Goal: Task Accomplishment & Management: Manage account settings

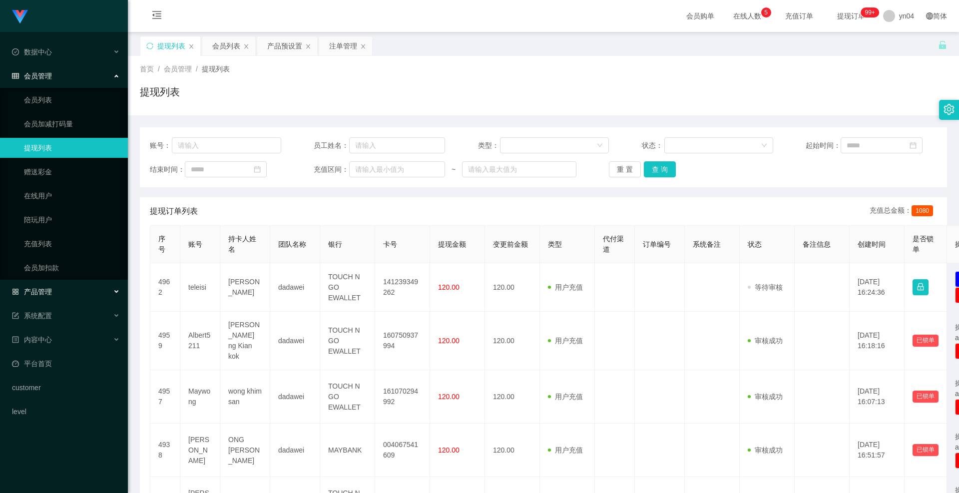
click at [48, 289] on span "产品管理" at bounding box center [32, 292] width 40 height 8
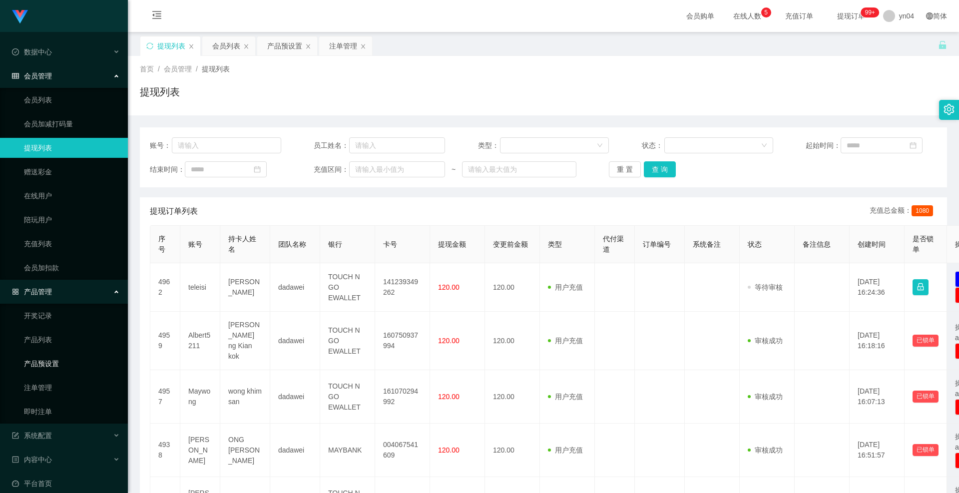
click at [54, 354] on link "产品预设置" at bounding box center [72, 364] width 96 height 20
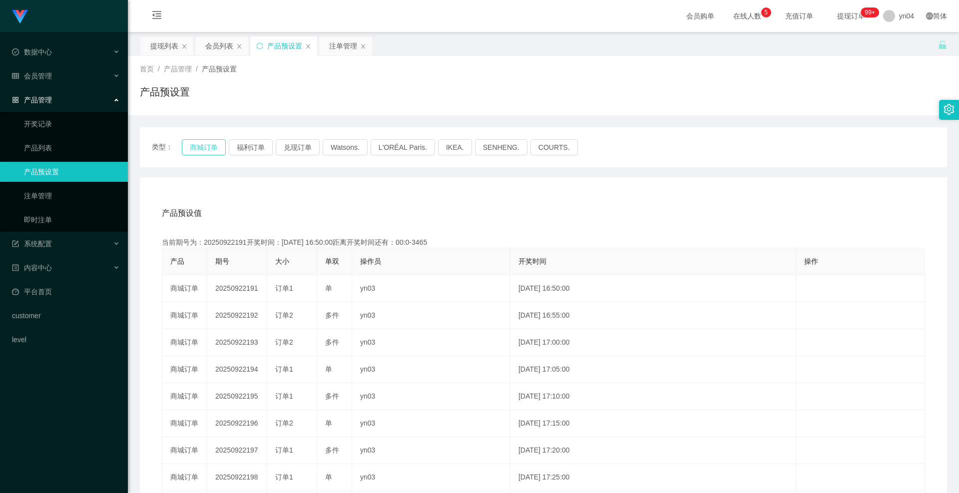
click at [206, 147] on button "商城订单" at bounding box center [204, 147] width 44 height 16
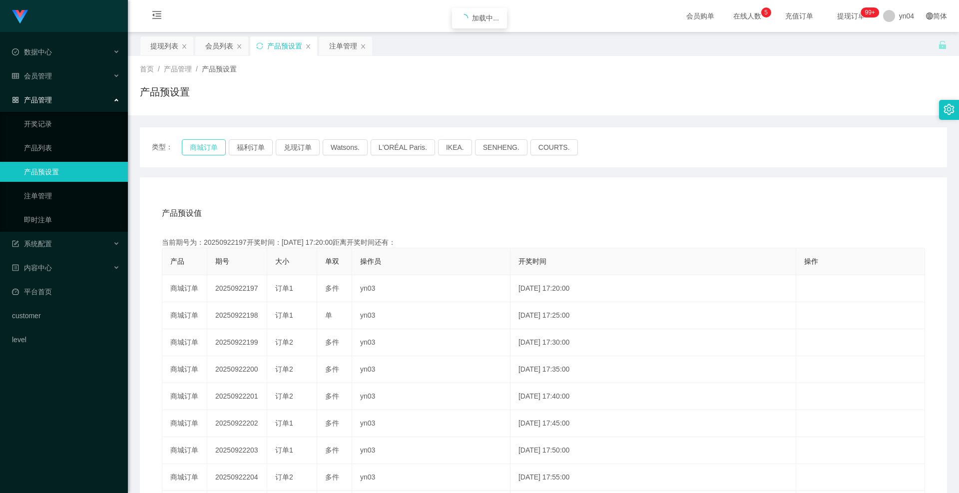
click at [206, 147] on button "商城订单" at bounding box center [204, 147] width 44 height 16
click at [61, 196] on link "注单管理" at bounding box center [72, 196] width 96 height 20
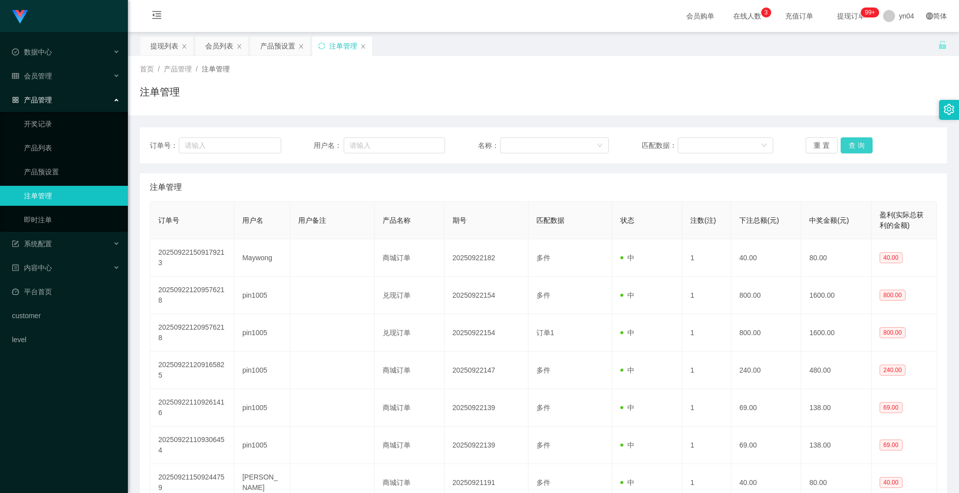
click at [855, 144] on button "查 询" at bounding box center [857, 145] width 32 height 16
click at [855, 144] on div "重 置 查 询" at bounding box center [871, 145] width 131 height 16
click at [855, 144] on button "查 询" at bounding box center [857, 145] width 32 height 16
click at [855, 144] on div "重 置 查 询" at bounding box center [871, 145] width 131 height 16
click at [864, 141] on button "查 询" at bounding box center [857, 145] width 32 height 16
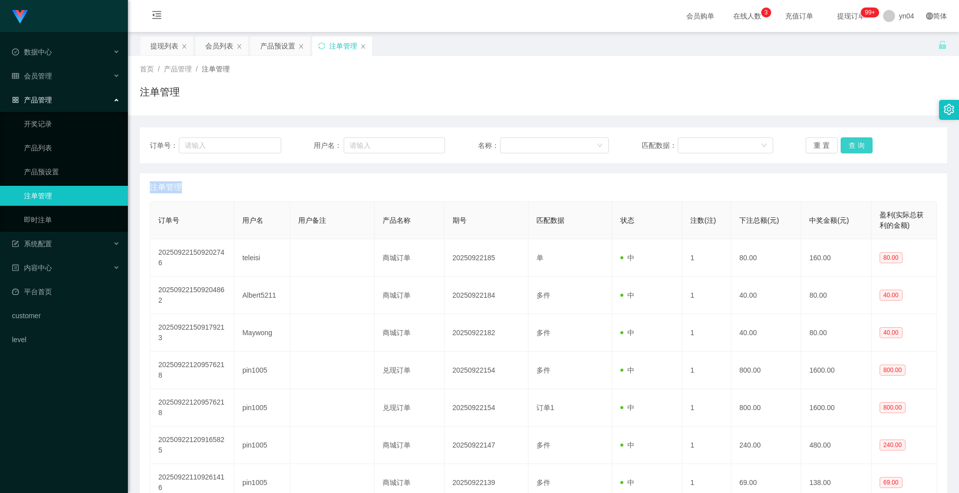
click at [860, 152] on button "查 询" at bounding box center [857, 145] width 32 height 16
click at [860, 152] on div "重 置 查 询" at bounding box center [871, 145] width 131 height 16
click at [858, 146] on button "查 询" at bounding box center [857, 145] width 32 height 16
click at [858, 146] on div "重 置 查 询" at bounding box center [871, 145] width 131 height 16
click at [858, 146] on button "查 询" at bounding box center [862, 145] width 43 height 16
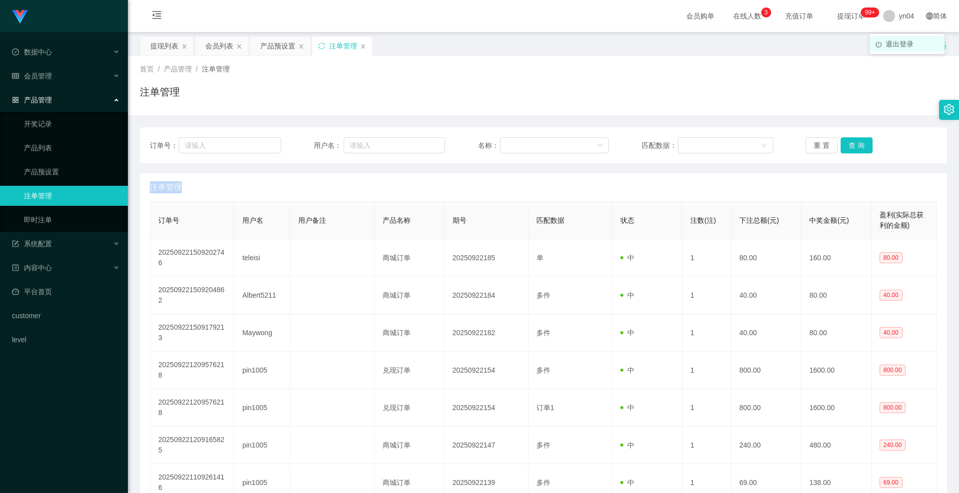
click at [893, 46] on span "退出登录" at bounding box center [900, 44] width 28 height 8
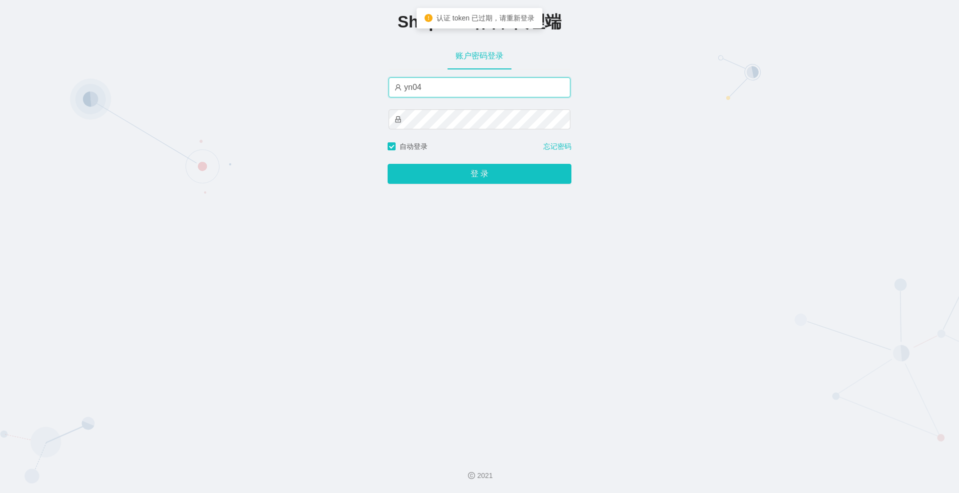
click at [451, 85] on input "yn04" at bounding box center [480, 87] width 182 height 20
type input "xjp808"
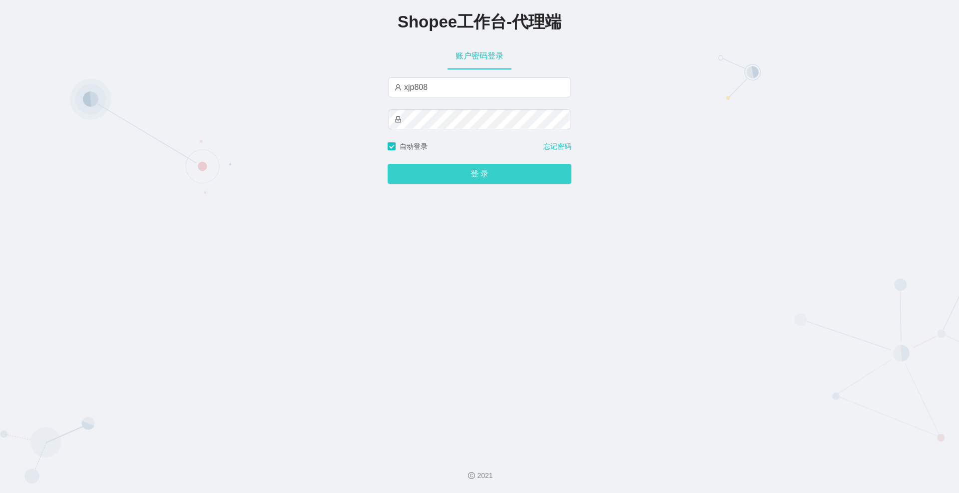
click at [484, 169] on button "登 录" at bounding box center [480, 174] width 184 height 20
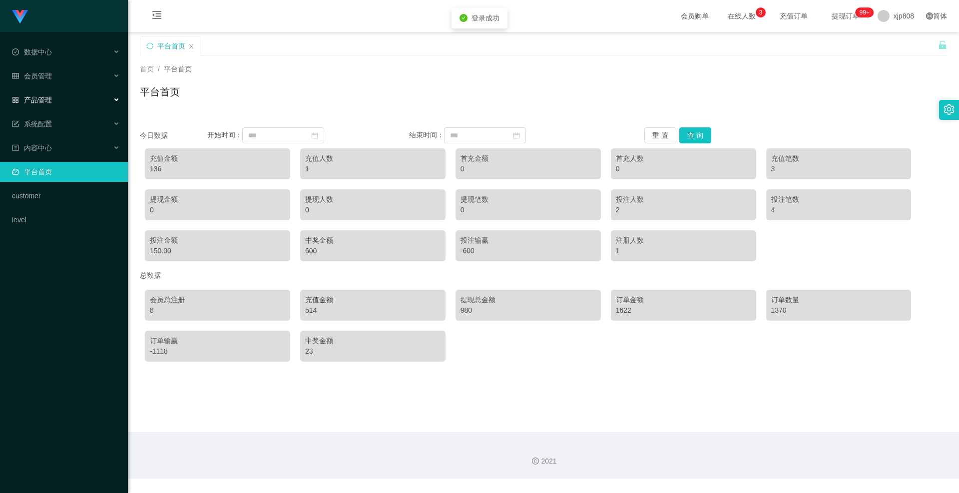
click at [45, 90] on div "产品管理" at bounding box center [64, 100] width 128 height 20
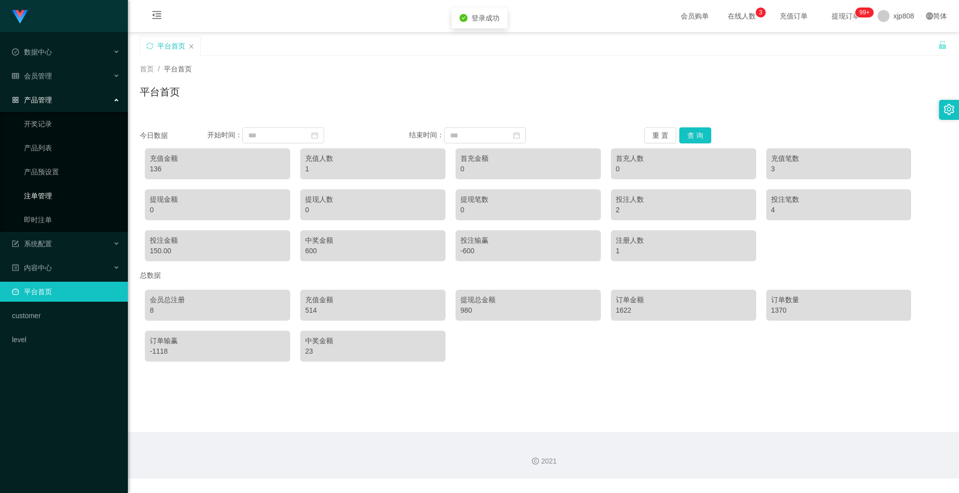
click at [51, 191] on link "注单管理" at bounding box center [72, 196] width 96 height 20
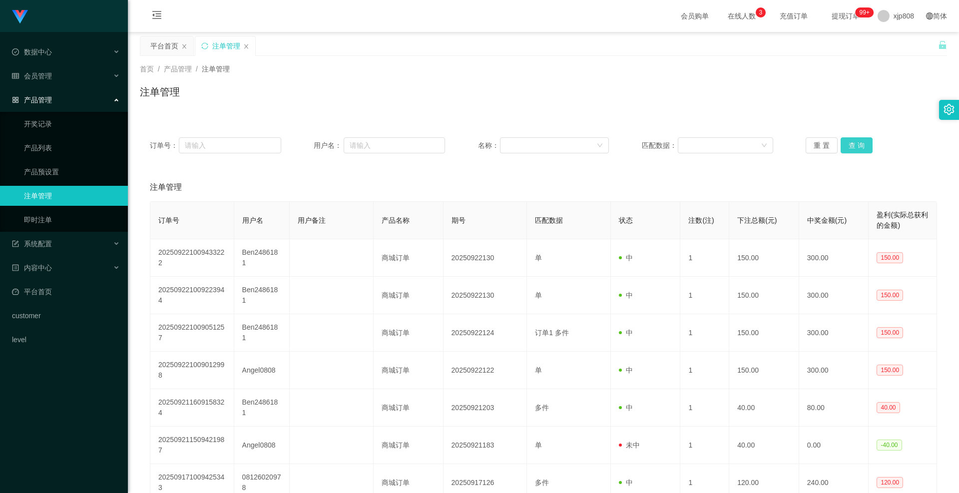
click at [851, 143] on button "查 询" at bounding box center [857, 145] width 32 height 16
click at [851, 143] on div "重 置 查 询" at bounding box center [871, 145] width 131 height 16
click at [851, 143] on button "查 询" at bounding box center [857, 145] width 32 height 16
click at [851, 143] on div "重 置 查 询" at bounding box center [871, 145] width 131 height 16
click at [851, 143] on button "查 询" at bounding box center [857, 145] width 32 height 16
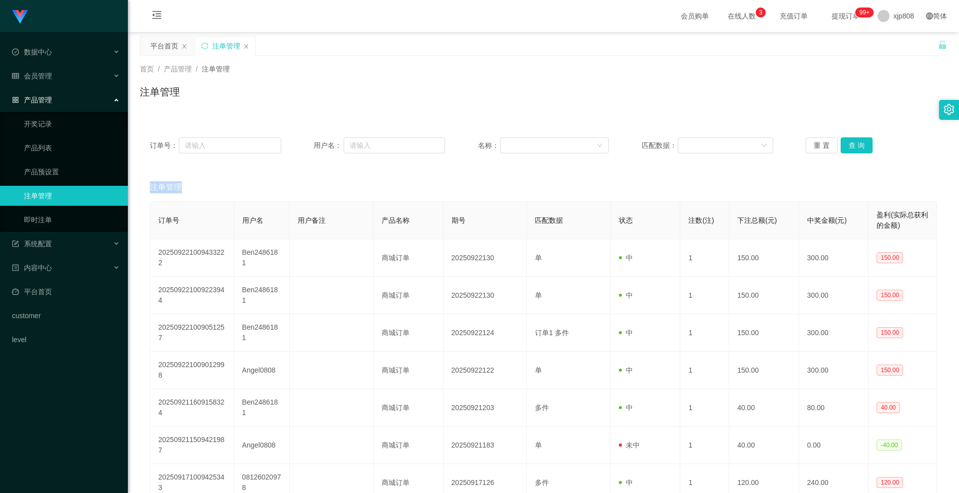
click at [851, 143] on div "重 置 查 询" at bounding box center [871, 145] width 131 height 16
click at [851, 143] on button "查 询" at bounding box center [857, 145] width 32 height 16
click at [851, 143] on div "重 置 查 询" at bounding box center [871, 145] width 131 height 16
click at [851, 143] on button "查 询" at bounding box center [857, 145] width 32 height 16
click at [851, 143] on div "重 置 查 询" at bounding box center [871, 145] width 131 height 16
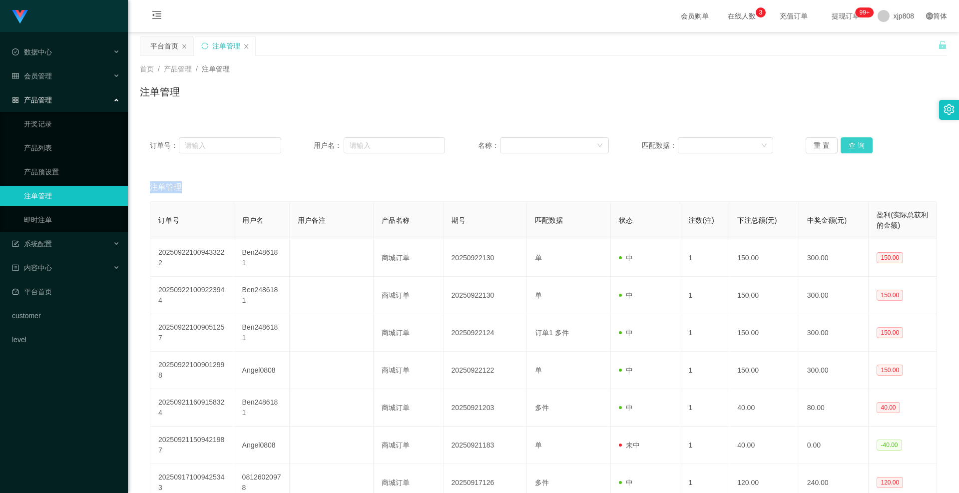
click at [851, 143] on button "查 询" at bounding box center [857, 145] width 32 height 16
click at [851, 143] on div "重 置 查 询" at bounding box center [871, 145] width 131 height 16
click at [856, 142] on button "查 询" at bounding box center [857, 145] width 32 height 16
click at [856, 142] on div "重 置 查 询" at bounding box center [871, 145] width 131 height 16
click at [856, 142] on button "查 询" at bounding box center [857, 145] width 32 height 16
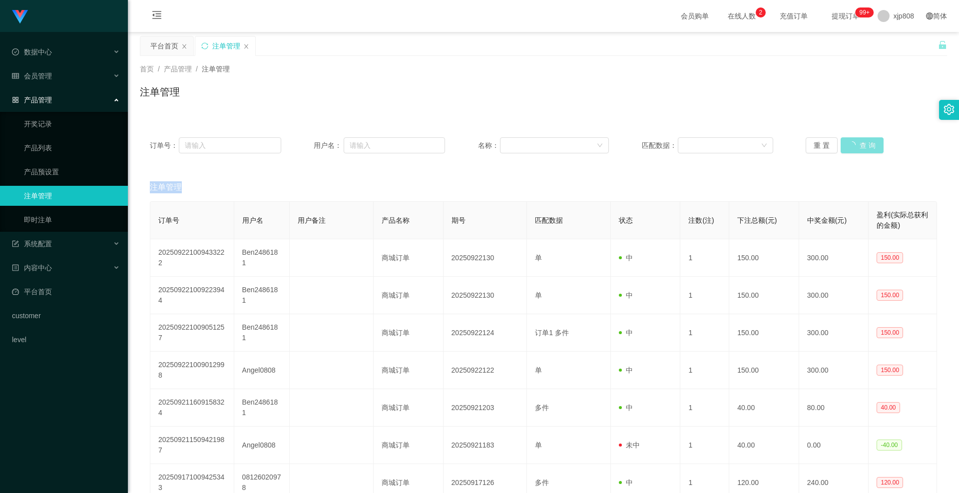
click at [856, 142] on div "重 置 查 询" at bounding box center [871, 145] width 131 height 16
click at [856, 142] on button "查 询" at bounding box center [862, 145] width 43 height 16
click at [868, 137] on div "订单号： 用户名： 名称： 匹配数据： 重 置 查 询" at bounding box center [543, 145] width 807 height 36
click at [867, 137] on div "订单号： 用户名： 名称： 匹配数据： 重 置 查 询" at bounding box center [543, 145] width 807 height 36
click at [863, 142] on button "查 询" at bounding box center [857, 145] width 32 height 16
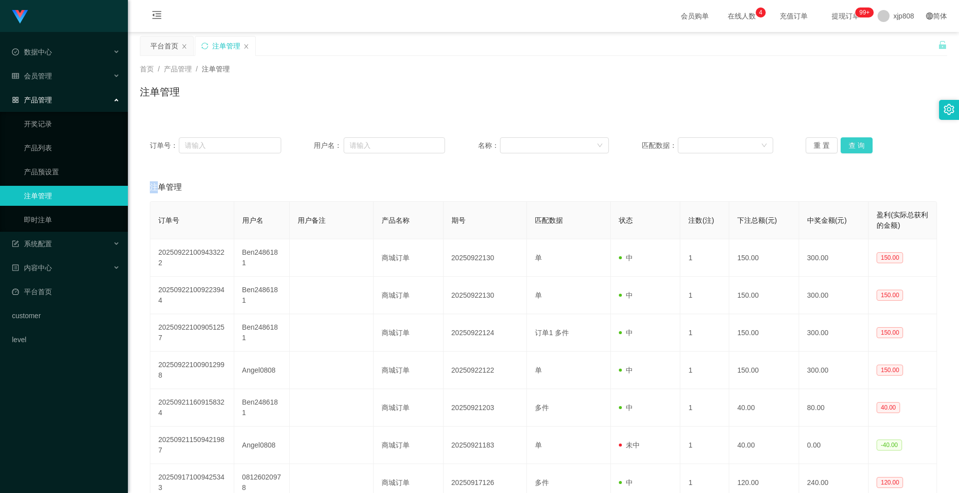
click at [863, 142] on div "重 置 查 询" at bounding box center [871, 145] width 131 height 16
click at [863, 142] on button "查 询" at bounding box center [857, 145] width 32 height 16
click at [863, 142] on div "重 置 查 询" at bounding box center [871, 145] width 131 height 16
click at [58, 72] on div "会员管理" at bounding box center [64, 76] width 128 height 20
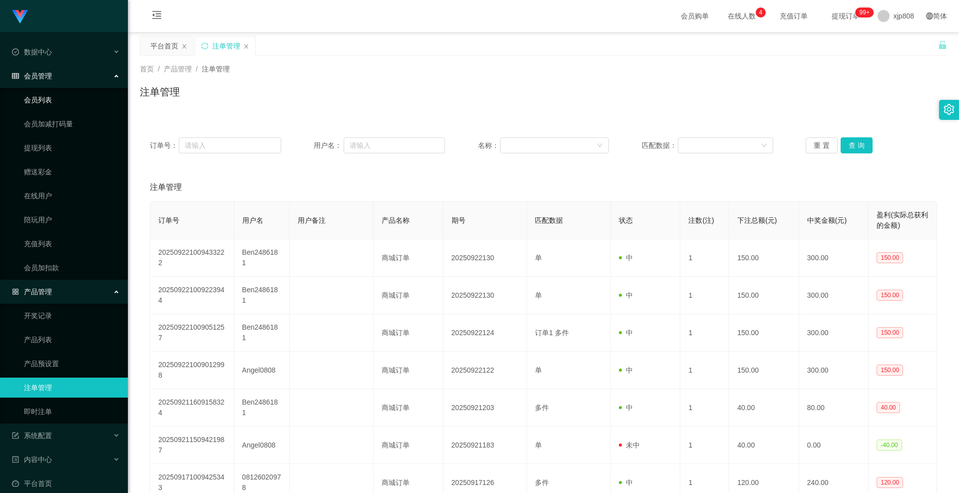
click at [50, 104] on link "会员列表" at bounding box center [72, 100] width 96 height 20
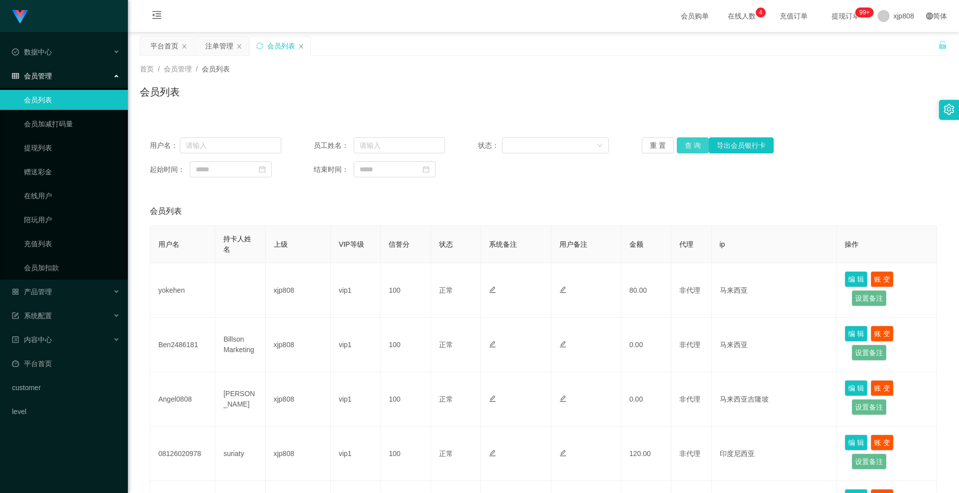
click at [689, 149] on button "查 询" at bounding box center [693, 145] width 32 height 16
click at [689, 149] on div "重 置 查 询 导出会员银行卡" at bounding box center [707, 145] width 131 height 16
click at [689, 149] on button "查 询" at bounding box center [693, 145] width 32 height 16
click at [689, 149] on div "重 置 查 询 导出会员银行卡" at bounding box center [707, 145] width 131 height 16
click at [39, 296] on div "产品管理" at bounding box center [64, 292] width 128 height 20
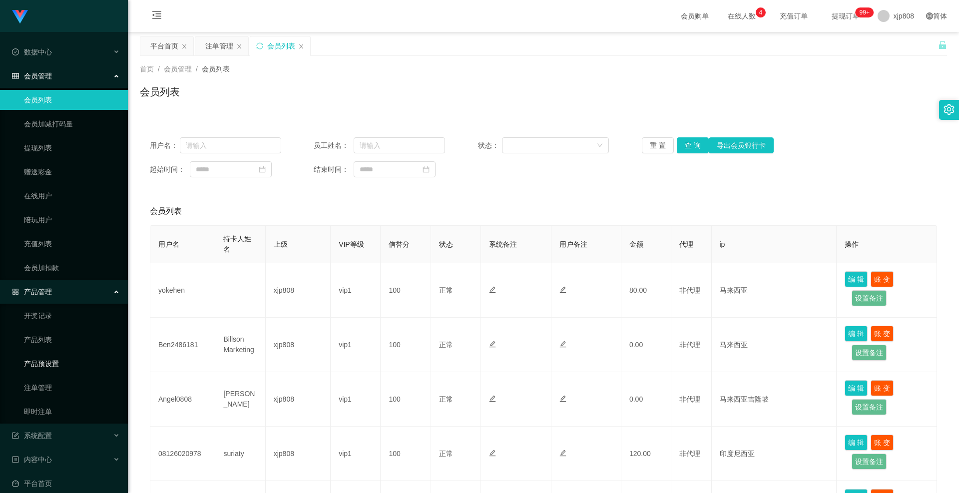
click at [59, 365] on link "产品预设置" at bounding box center [72, 364] width 96 height 20
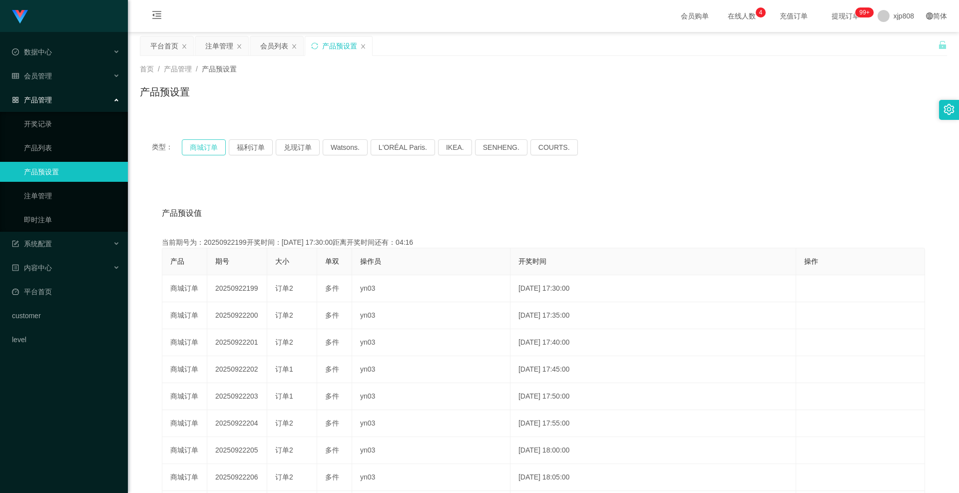
click at [199, 145] on button "商城订单" at bounding box center [204, 147] width 44 height 16
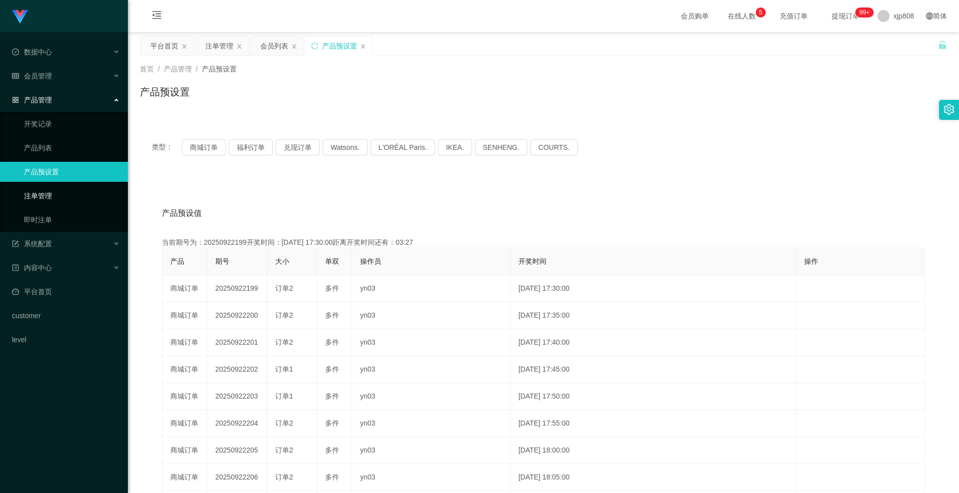
click at [33, 195] on link "注单管理" at bounding box center [72, 196] width 96 height 20
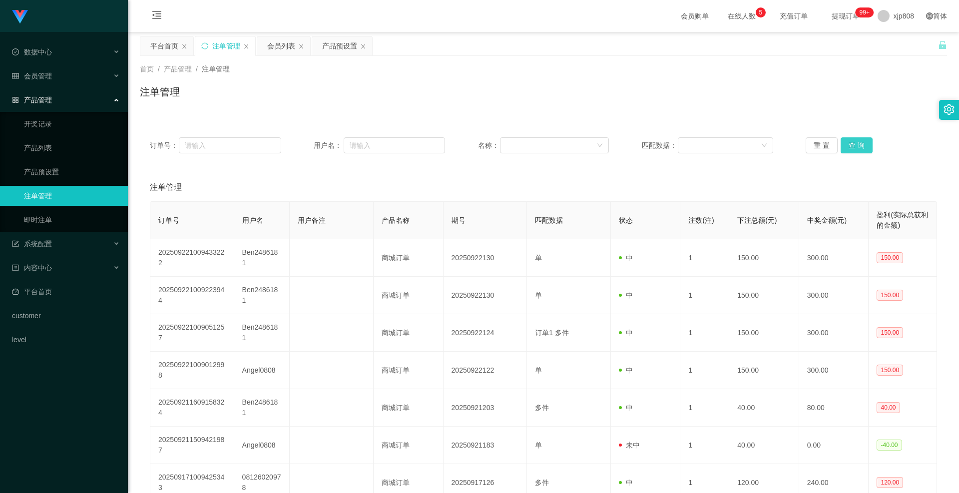
click at [844, 139] on button "查 询" at bounding box center [857, 145] width 32 height 16
click at [844, 139] on div "重 置 查 询" at bounding box center [871, 145] width 131 height 16
click at [844, 139] on button "查 询" at bounding box center [857, 145] width 32 height 16
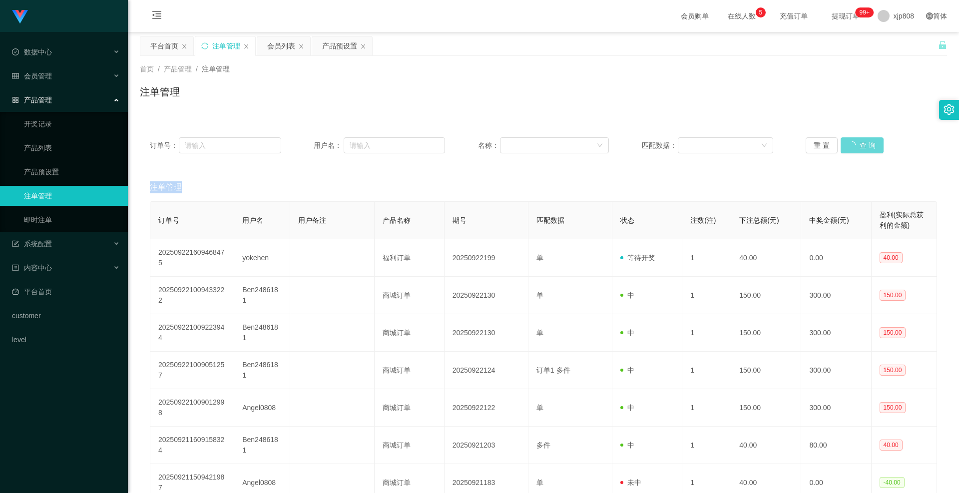
click at [844, 139] on div "重 置 查 询" at bounding box center [871, 145] width 131 height 16
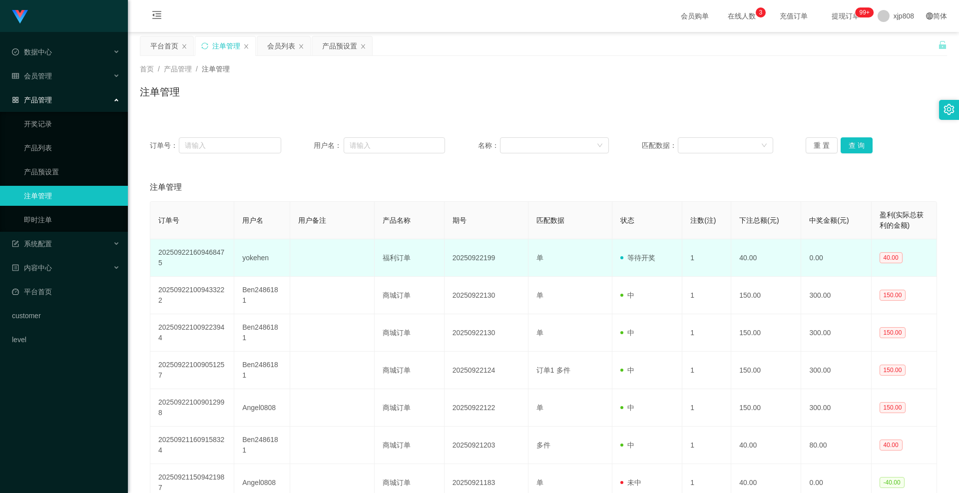
click at [244, 257] on td "yokehen" at bounding box center [262, 257] width 56 height 37
copy td "yokehen"
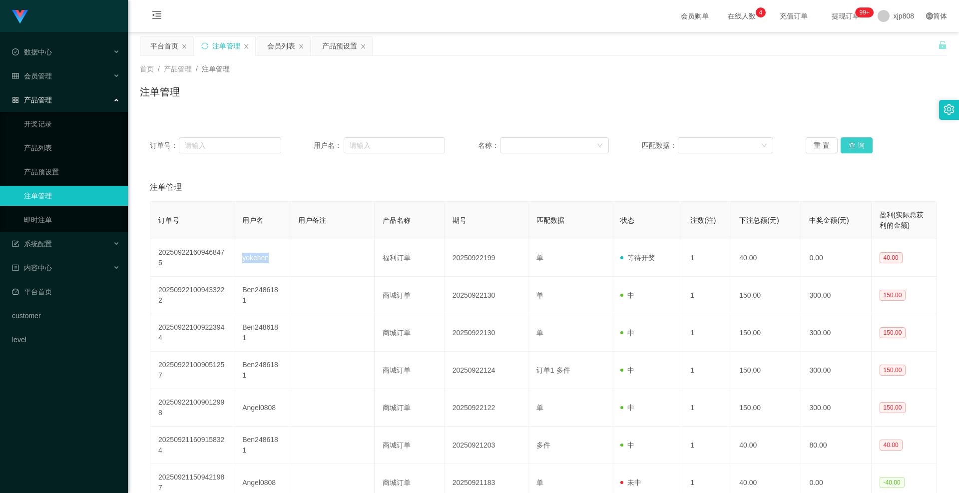
click at [849, 148] on button "查 询" at bounding box center [857, 145] width 32 height 16
click at [849, 148] on div "重 置 查 询" at bounding box center [871, 145] width 131 height 16
click at [849, 148] on button "查 询" at bounding box center [857, 145] width 32 height 16
click at [882, 40] on span "退出登录" at bounding box center [894, 44] width 28 height 8
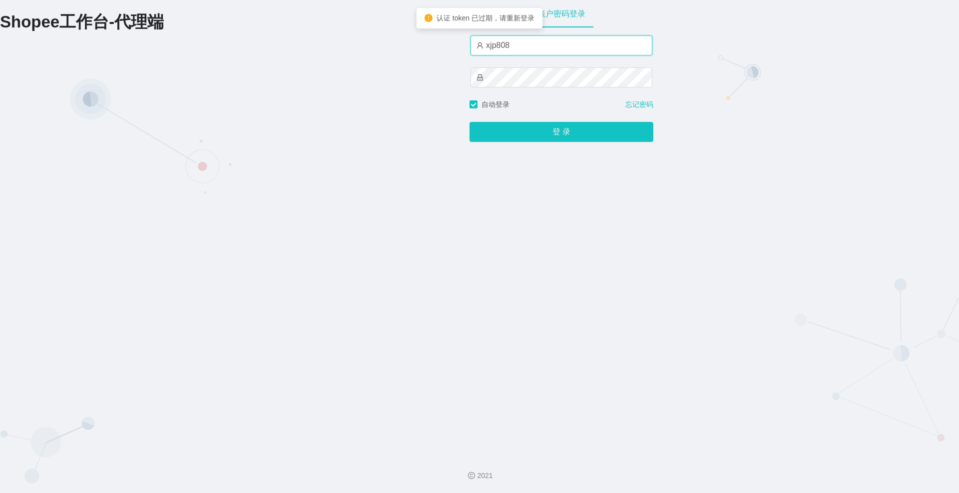
click at [532, 51] on input "xjp808" at bounding box center [562, 45] width 182 height 20
type input "yn04"
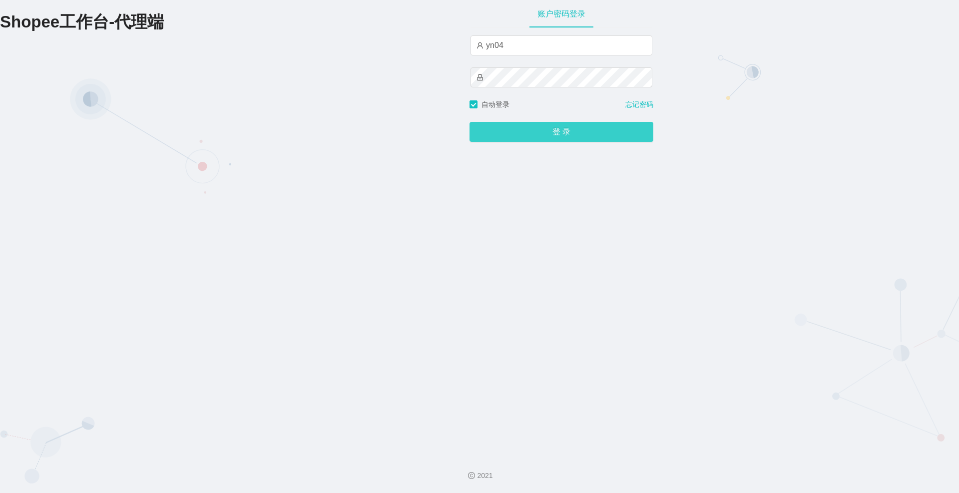
click at [540, 133] on button "登 录" at bounding box center [562, 132] width 184 height 20
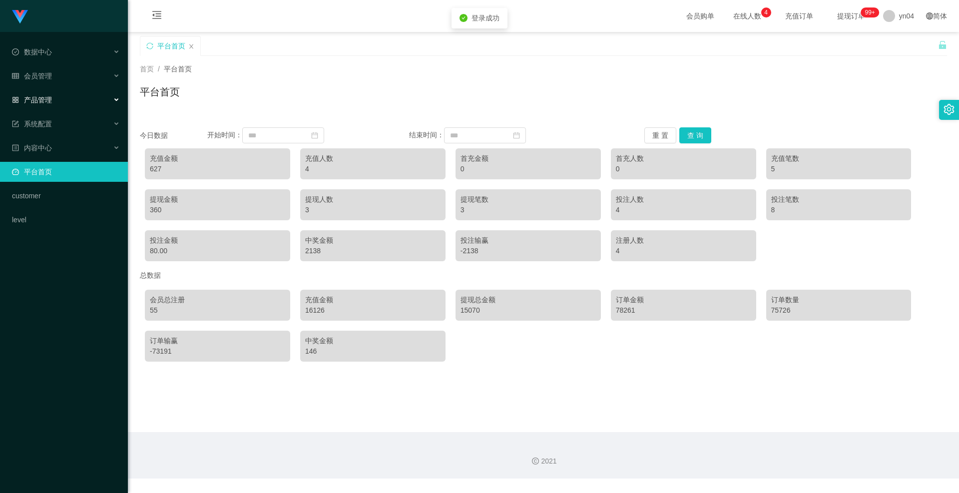
click at [66, 96] on div "产品管理" at bounding box center [64, 100] width 128 height 20
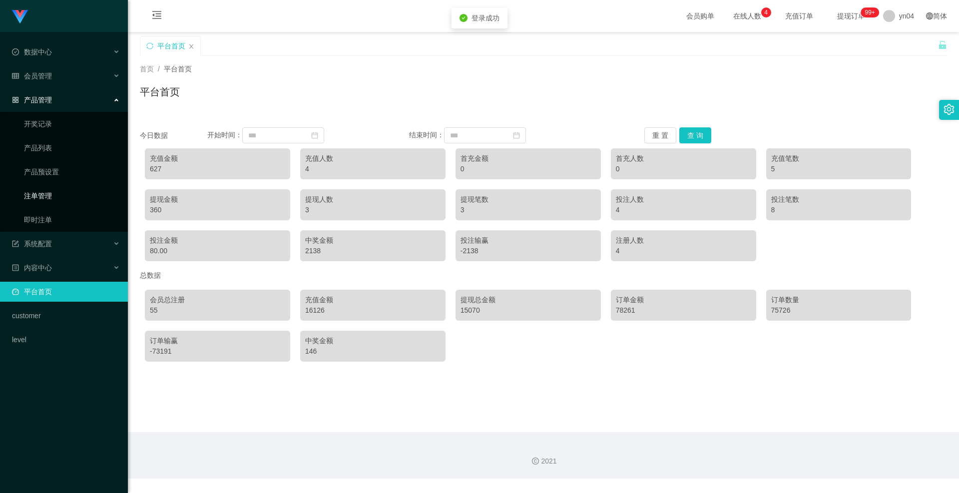
click at [56, 192] on link "注单管理" at bounding box center [72, 196] width 96 height 20
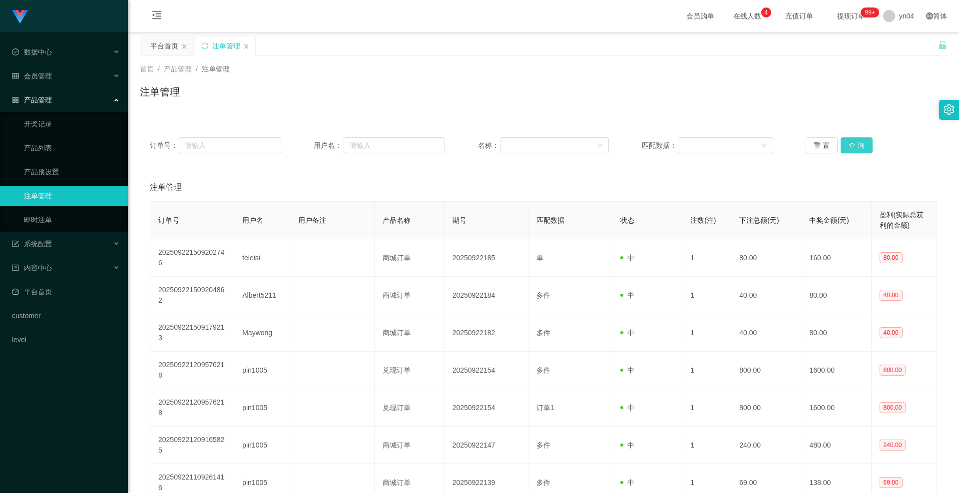
click at [865, 146] on button "查 询" at bounding box center [857, 145] width 32 height 16
click at [865, 146] on div "重 置 查 询" at bounding box center [871, 145] width 131 height 16
click at [851, 143] on button "查 询" at bounding box center [857, 145] width 32 height 16
click at [851, 143] on div "重 置 查 询" at bounding box center [871, 145] width 131 height 16
click at [851, 143] on button "查 询" at bounding box center [857, 145] width 32 height 16
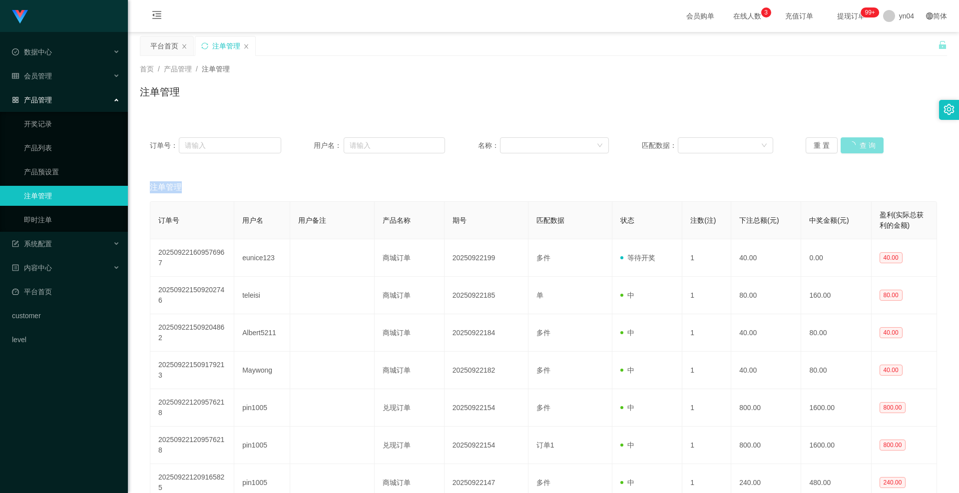
click at [851, 143] on div "重 置 查 询" at bounding box center [871, 145] width 131 height 16
click at [846, 146] on button "查 询" at bounding box center [857, 145] width 32 height 16
click at [846, 146] on div "重 置 查 询" at bounding box center [871, 145] width 131 height 16
click at [846, 146] on button "查 询" at bounding box center [857, 145] width 32 height 16
click at [846, 146] on div "重 置 查 询" at bounding box center [871, 145] width 131 height 16
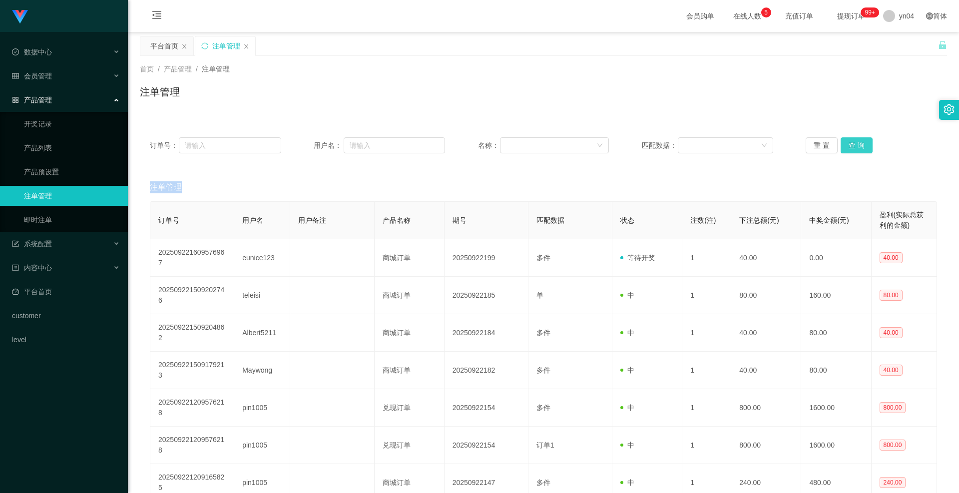
click at [844, 146] on button "查 询" at bounding box center [857, 145] width 32 height 16
click at [844, 146] on div "重 置 查 询" at bounding box center [871, 145] width 131 height 16
click at [844, 146] on button "查 询" at bounding box center [857, 145] width 32 height 16
click at [844, 146] on div "重 置 查 询" at bounding box center [871, 145] width 131 height 16
click at [56, 75] on div "会员管理" at bounding box center [64, 76] width 128 height 20
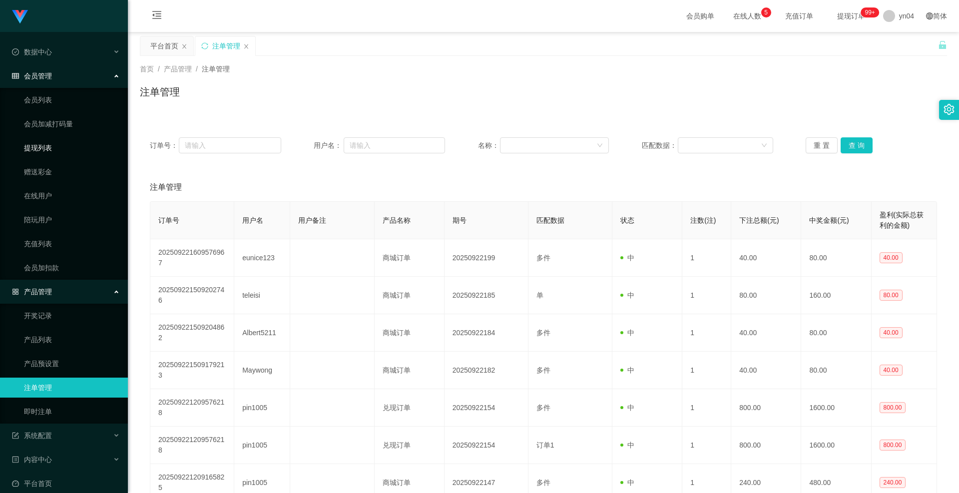
click at [45, 155] on link "提现列表" at bounding box center [72, 148] width 96 height 20
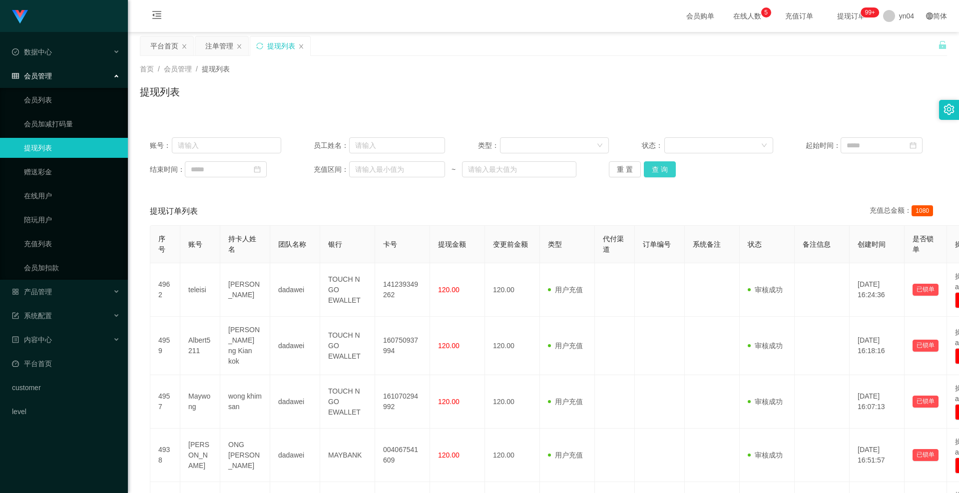
click at [663, 168] on button "查 询" at bounding box center [660, 169] width 32 height 16
click at [663, 168] on div "重 置 查 询" at bounding box center [674, 169] width 131 height 16
click at [663, 168] on button "查 询" at bounding box center [660, 169] width 32 height 16
click at [663, 168] on div "重 置 查 询" at bounding box center [674, 169] width 131 height 16
click at [663, 168] on button "查 询" at bounding box center [660, 169] width 32 height 16
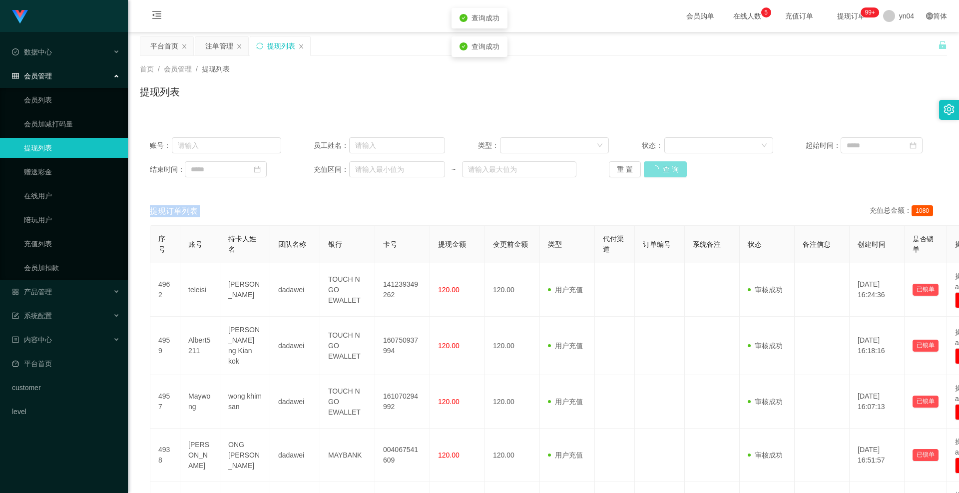
click at [663, 168] on div "重 置 查 询" at bounding box center [674, 169] width 131 height 16
click at [652, 170] on button "查 询" at bounding box center [660, 169] width 32 height 16
click at [652, 170] on div "重 置 查 询" at bounding box center [674, 169] width 131 height 16
click at [652, 170] on button "查 询" at bounding box center [665, 169] width 43 height 16
click at [652, 170] on div "重 置 查 询" at bounding box center [674, 169] width 131 height 16
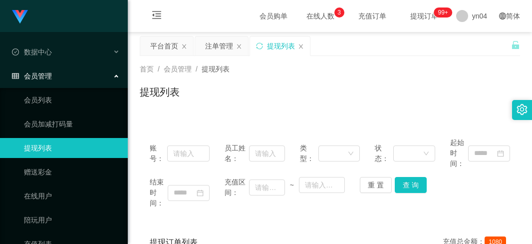
click at [272, 166] on div "员工姓名：" at bounding box center [255, 152] width 60 height 31
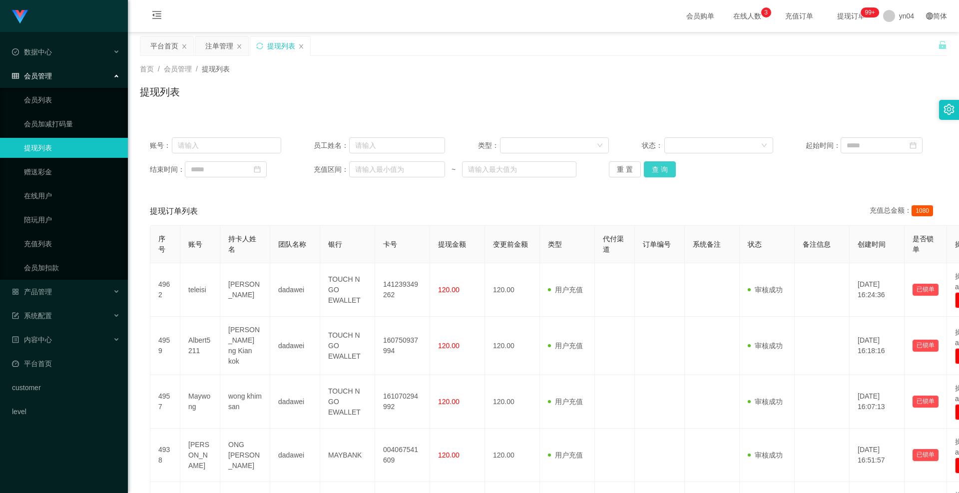
click at [657, 173] on button "查 询" at bounding box center [660, 169] width 32 height 16
click at [657, 173] on div "重 置 查 询" at bounding box center [674, 169] width 131 height 16
click at [657, 173] on button "查 询" at bounding box center [660, 169] width 32 height 16
click at [657, 173] on button "查 询" at bounding box center [665, 169] width 43 height 16
click at [657, 173] on div "重 置 查 询" at bounding box center [674, 169] width 131 height 16
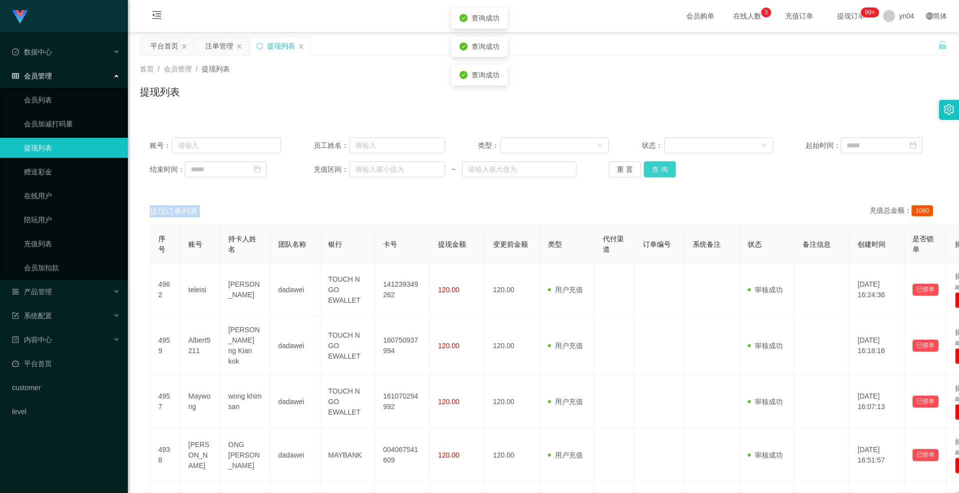
click at [657, 173] on button "查 询" at bounding box center [660, 169] width 32 height 16
click at [657, 173] on div "重 置 查 询" at bounding box center [674, 169] width 131 height 16
click at [657, 173] on button "查 询" at bounding box center [660, 169] width 32 height 16
click at [657, 173] on div "重 置 查 询" at bounding box center [674, 169] width 131 height 16
click at [657, 173] on button "查 询" at bounding box center [660, 169] width 32 height 16
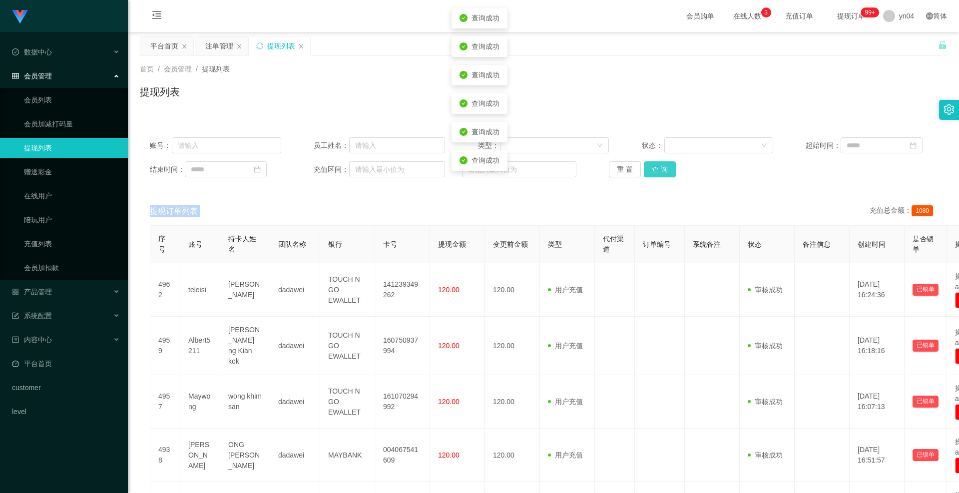
click at [657, 173] on button "查 询" at bounding box center [660, 169] width 32 height 16
click at [664, 169] on button "查 询" at bounding box center [660, 169] width 32 height 16
click at [664, 169] on div "重 置 查 询" at bounding box center [674, 169] width 131 height 16
click at [664, 169] on button "查 询" at bounding box center [660, 169] width 32 height 16
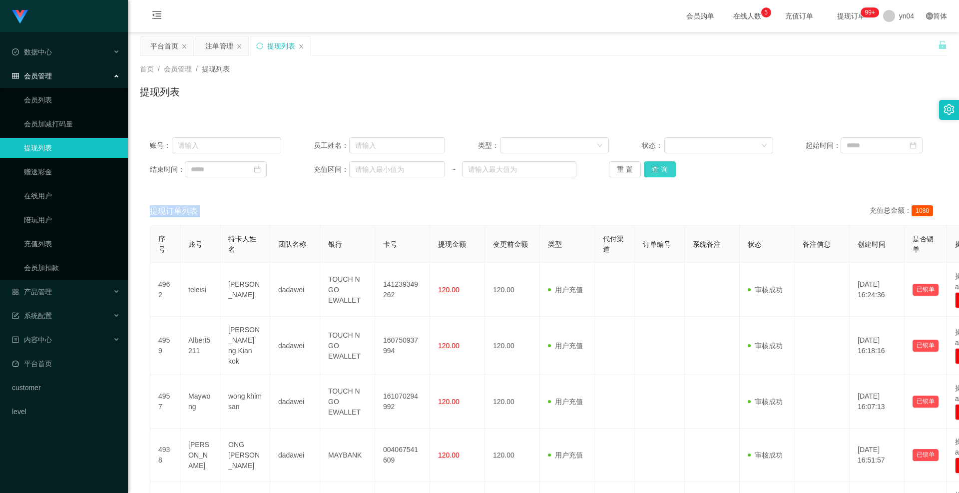
click at [661, 164] on button "查 询" at bounding box center [660, 169] width 32 height 16
click at [661, 164] on div "重 置 查 询" at bounding box center [674, 169] width 131 height 16
click at [661, 164] on button "查 询" at bounding box center [660, 169] width 32 height 16
click at [661, 164] on button "查 询" at bounding box center [665, 169] width 43 height 16
click at [661, 164] on div "重 置 查 询" at bounding box center [674, 169] width 131 height 16
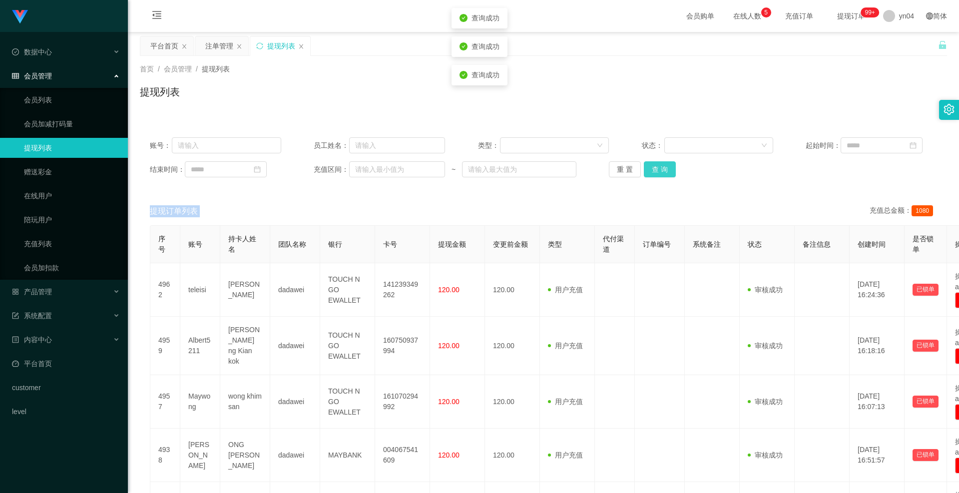
click at [661, 164] on button "查 询" at bounding box center [660, 169] width 32 height 16
click at [662, 173] on button "查 询" at bounding box center [660, 169] width 32 height 16
click at [662, 173] on div "重 置 查 询" at bounding box center [674, 169] width 131 height 16
click at [662, 173] on button "查 询" at bounding box center [660, 169] width 32 height 16
click at [662, 173] on div "重 置 查 询" at bounding box center [674, 169] width 131 height 16
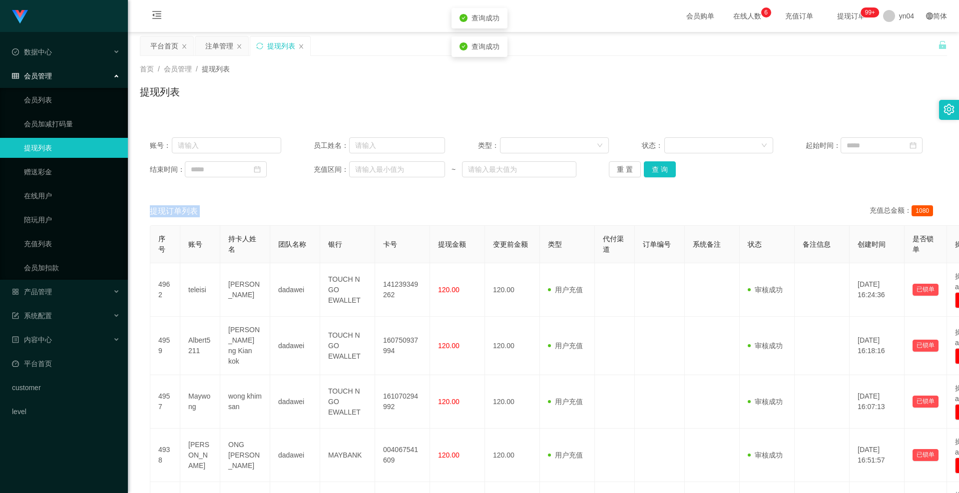
click at [52, 152] on link "提现列表" at bounding box center [72, 148] width 96 height 20
click at [902, 47] on span "退出登录" at bounding box center [900, 44] width 28 height 8
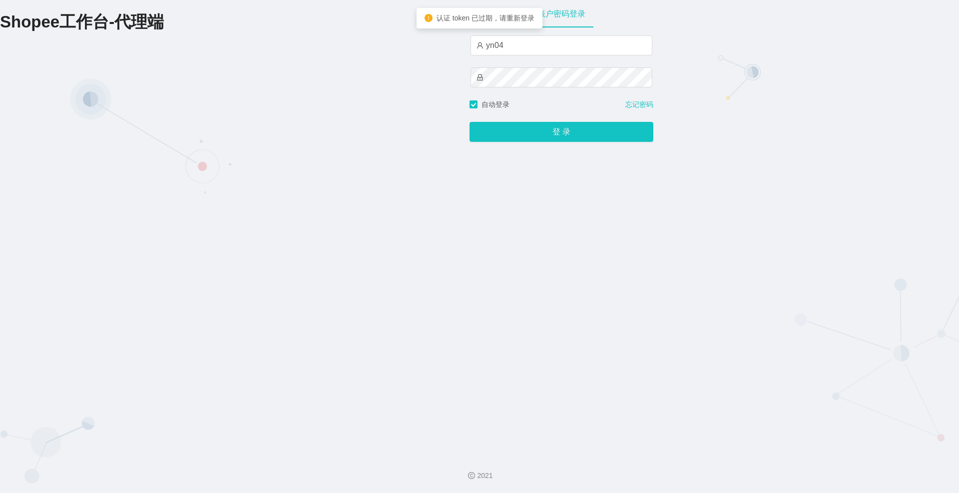
click at [557, 57] on div "yn04" at bounding box center [562, 67] width 182 height 64
click at [552, 52] on input "yn04" at bounding box center [562, 45] width 182 height 20
type input "xjp808"
click at [542, 124] on button "登 录" at bounding box center [562, 132] width 184 height 20
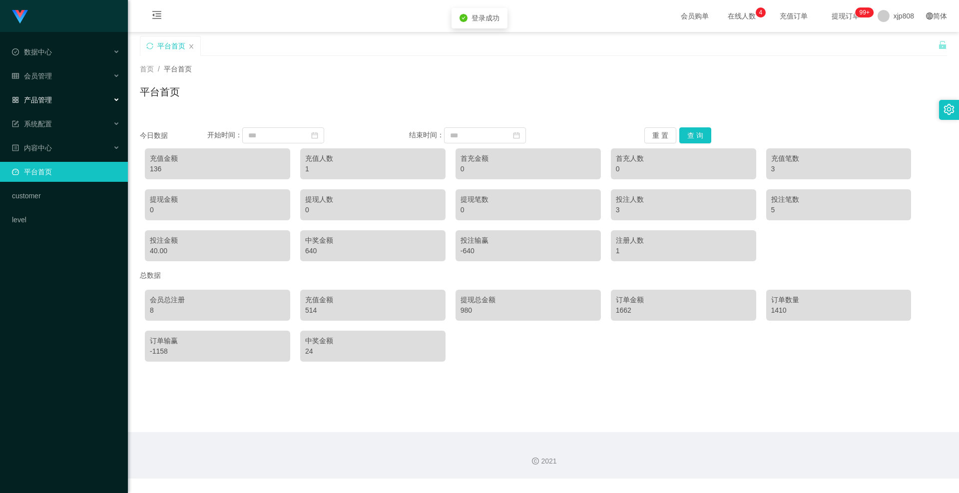
click at [45, 89] on ul "数据中心 会员管理 产品管理 系统配置 内容中心 平台首页 customer level" at bounding box center [64, 136] width 128 height 208
click at [45, 95] on div "产品管理" at bounding box center [64, 100] width 128 height 20
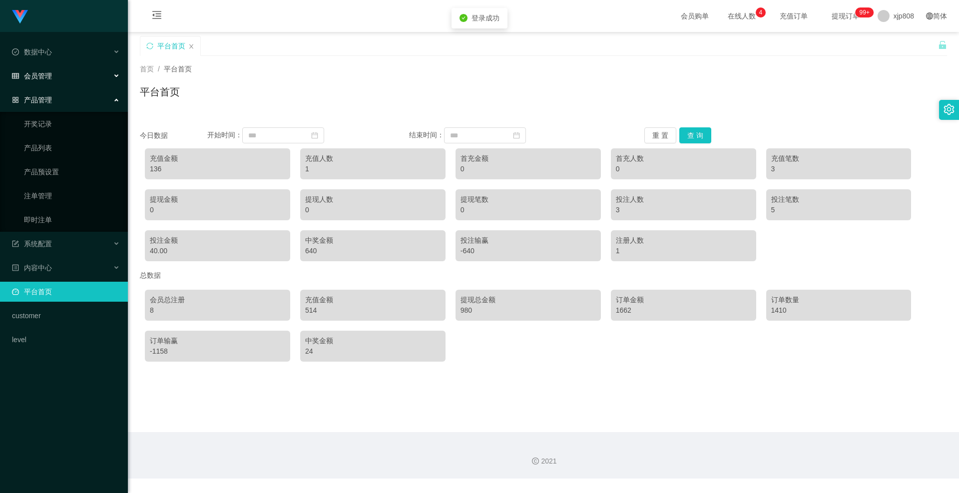
click at [48, 69] on div "会员管理" at bounding box center [64, 76] width 128 height 20
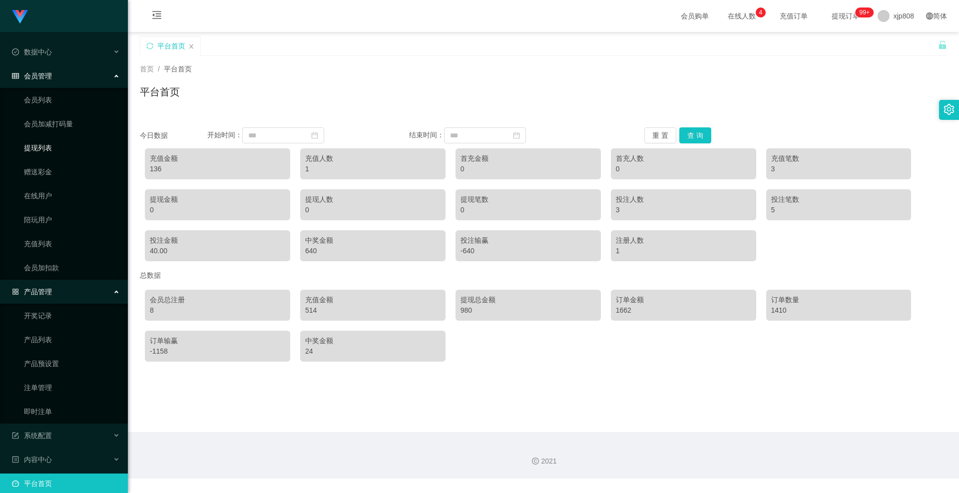
click at [42, 141] on link "提现列表" at bounding box center [72, 148] width 96 height 20
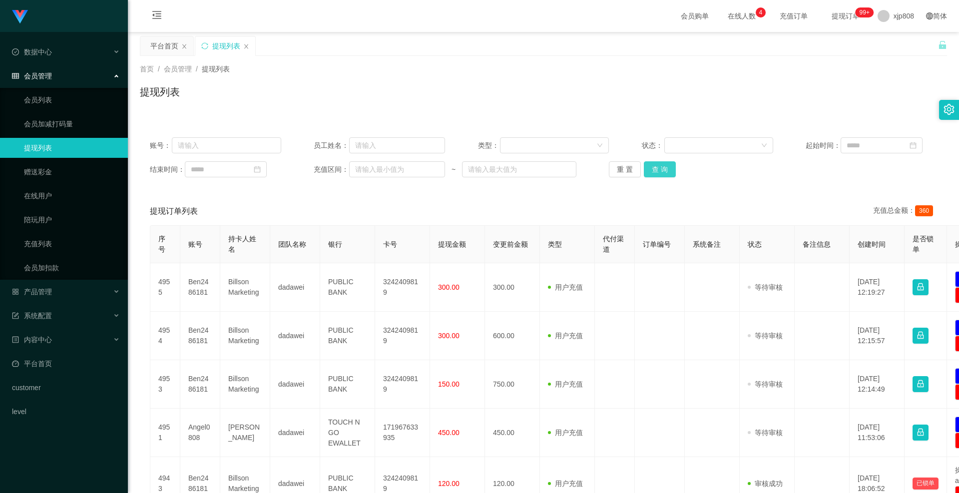
click at [662, 167] on button "查 询" at bounding box center [660, 169] width 32 height 16
click at [662, 167] on div "重 置 查 询" at bounding box center [674, 169] width 131 height 16
click at [662, 167] on button "查 询" at bounding box center [660, 169] width 32 height 16
click at [662, 167] on div "重 置 查 询" at bounding box center [674, 169] width 131 height 16
click at [662, 167] on button "查 询" at bounding box center [660, 169] width 32 height 16
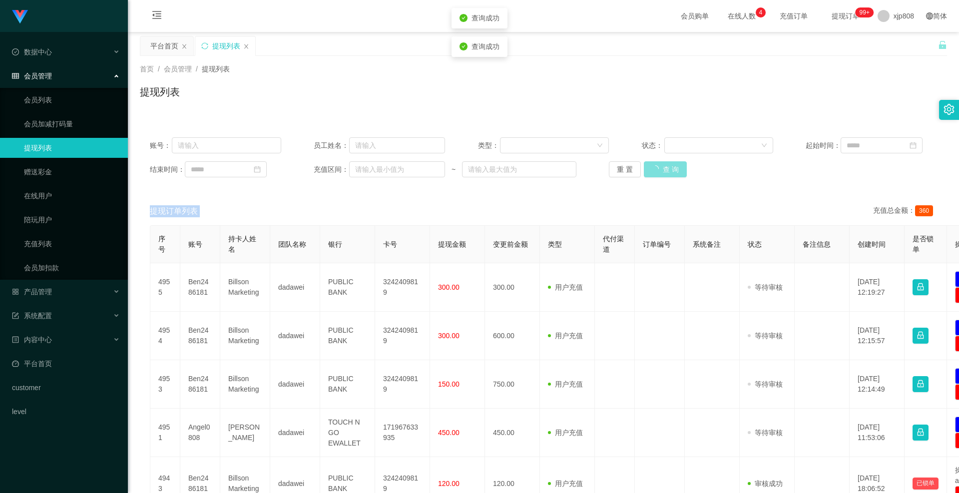
click at [662, 167] on div "重 置 查 询" at bounding box center [674, 169] width 131 height 16
click at [82, 98] on link "会员列表" at bounding box center [72, 100] width 96 height 20
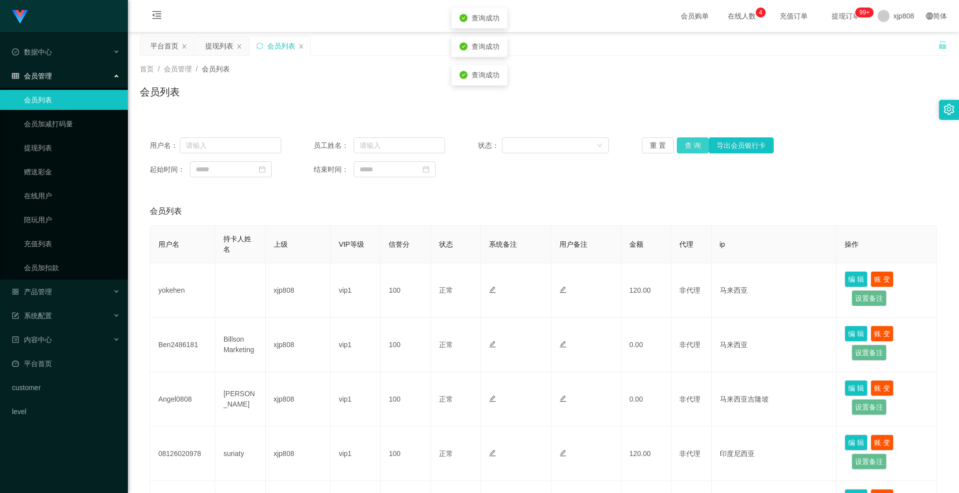
click at [686, 148] on button "查 询" at bounding box center [693, 145] width 32 height 16
click at [686, 148] on div "重 置 查 询 导出会员银行卡" at bounding box center [707, 145] width 131 height 16
click at [686, 148] on button "查 询" at bounding box center [693, 145] width 32 height 16
click at [686, 148] on div "重 置 查 询 导出会员银行卡" at bounding box center [707, 145] width 131 height 16
click at [686, 148] on button "查 询" at bounding box center [693, 145] width 32 height 16
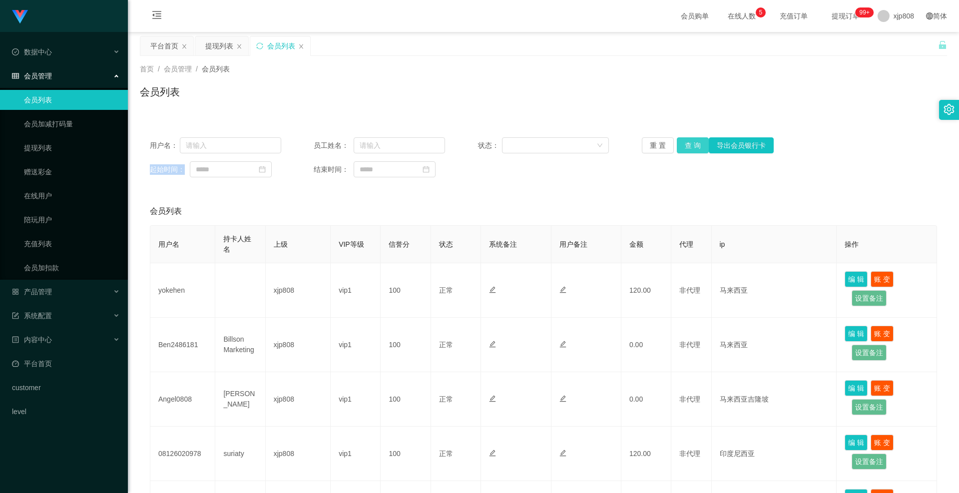
click at [690, 147] on button "查 询" at bounding box center [693, 145] width 32 height 16
click at [690, 147] on div "重 置 查 询 导出会员银行卡" at bounding box center [707, 145] width 131 height 16
click at [690, 147] on button "查 询" at bounding box center [693, 145] width 32 height 16
click at [693, 148] on button "查 询" at bounding box center [693, 145] width 32 height 16
click at [693, 148] on div "重 置 查 询 导出会员银行卡" at bounding box center [707, 145] width 131 height 16
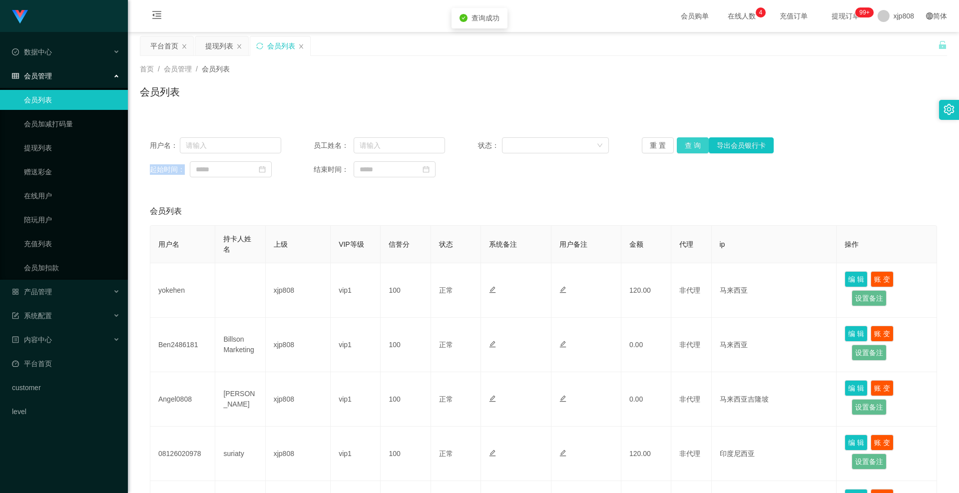
click at [693, 148] on button "查 询" at bounding box center [693, 145] width 32 height 16
click at [693, 148] on div "重 置 查 询 导出会员银行卡" at bounding box center [707, 145] width 131 height 16
click at [693, 148] on button "查 询" at bounding box center [693, 145] width 32 height 16
click at [693, 148] on div "重 置 查 询 导出会员银行卡" at bounding box center [707, 145] width 131 height 16
click at [693, 148] on button "查 询" at bounding box center [698, 145] width 43 height 16
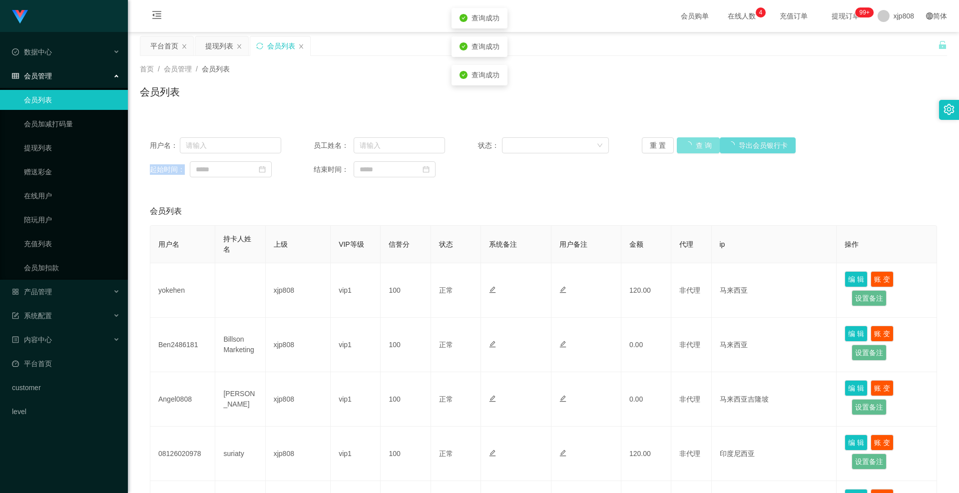
click at [693, 148] on div "重 置 查 询 导出会员银行卡" at bounding box center [707, 145] width 131 height 16
click at [694, 147] on button "查 询" at bounding box center [693, 145] width 32 height 16
click at [694, 147] on div "重 置 查 询 导出会员银行卡" at bounding box center [707, 145] width 131 height 16
click at [694, 147] on button "查 询" at bounding box center [693, 145] width 32 height 16
click at [694, 147] on div "重 置 查 询 导出会员银行卡" at bounding box center [707, 145] width 131 height 16
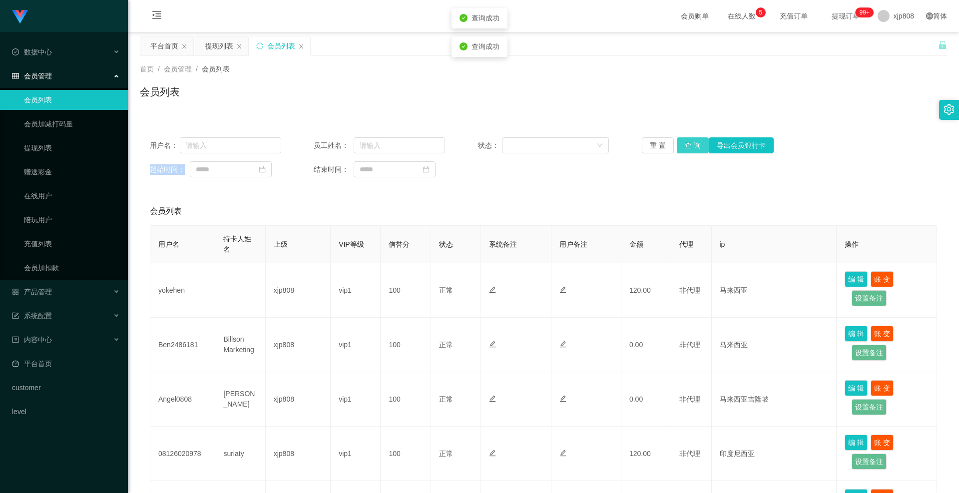
click at [694, 147] on button "查 询" at bounding box center [693, 145] width 32 height 16
click at [694, 147] on div "重 置 查 询 导出会员银行卡" at bounding box center [707, 145] width 131 height 16
click at [694, 142] on button "查 询" at bounding box center [693, 145] width 32 height 16
click at [694, 142] on div "重 置 查 询 导出会员银行卡" at bounding box center [707, 145] width 131 height 16
click at [694, 142] on button "查 询" at bounding box center [693, 145] width 32 height 16
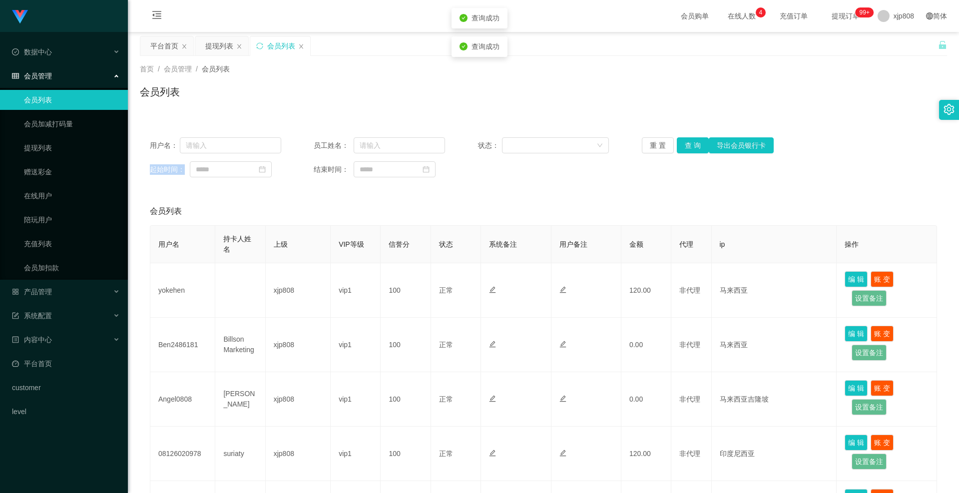
click at [694, 142] on div "重 置 查 询 导出会员银行卡" at bounding box center [707, 145] width 131 height 16
click at [694, 142] on button "查 询" at bounding box center [693, 145] width 32 height 16
click at [694, 142] on div "重 置 查 询 导出会员银行卡" at bounding box center [707, 145] width 131 height 16
click at [694, 142] on button "查 询" at bounding box center [693, 145] width 32 height 16
click at [885, 40] on span "退出登录" at bounding box center [894, 44] width 28 height 8
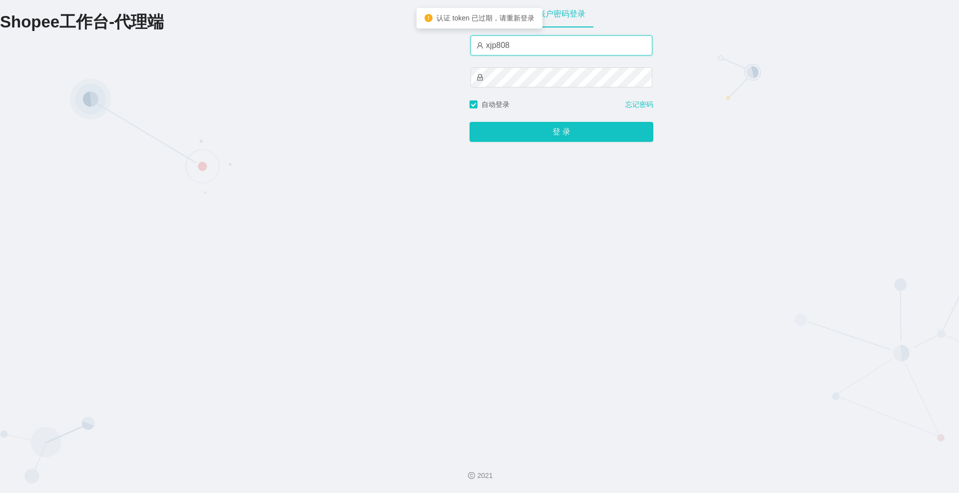
click at [549, 52] on input "xjp808" at bounding box center [562, 45] width 182 height 20
type input "yn04"
click at [546, 122] on div "登 录" at bounding box center [562, 126] width 184 height 32
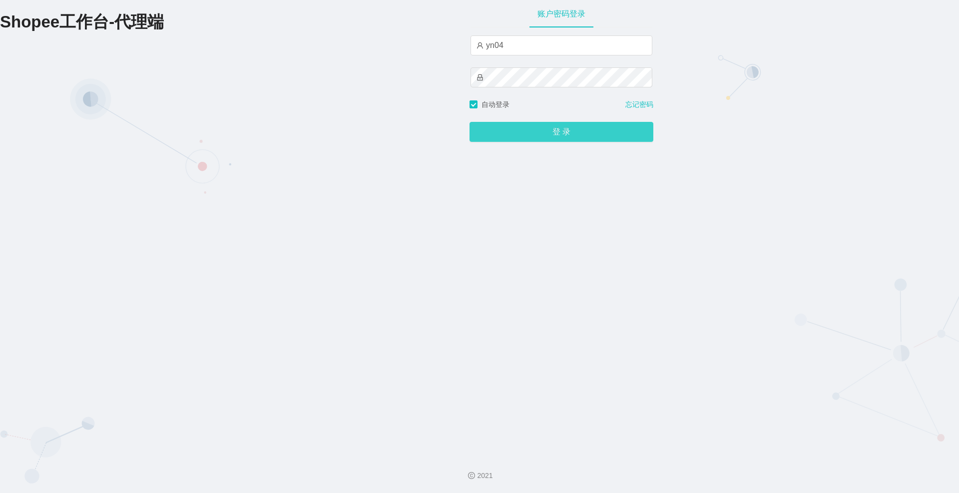
click at [545, 124] on button "登 录" at bounding box center [562, 132] width 184 height 20
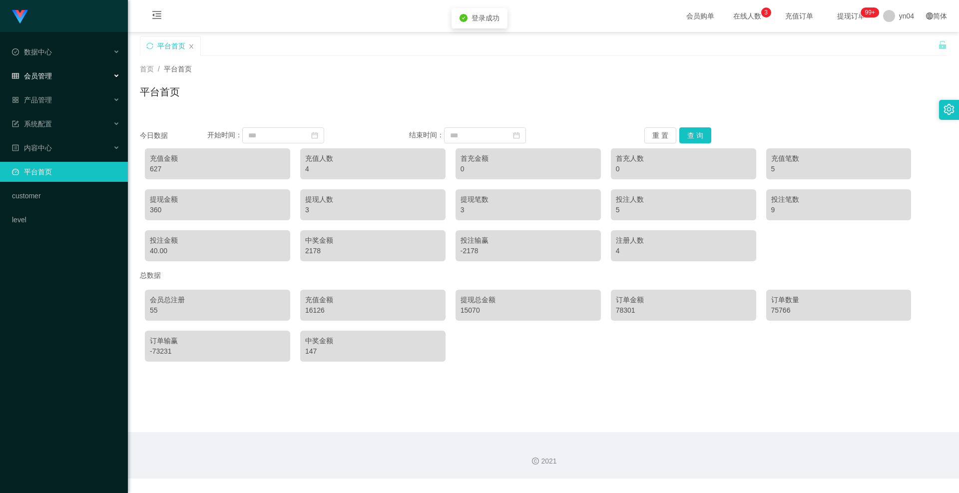
click at [58, 82] on div "会员管理" at bounding box center [64, 76] width 128 height 20
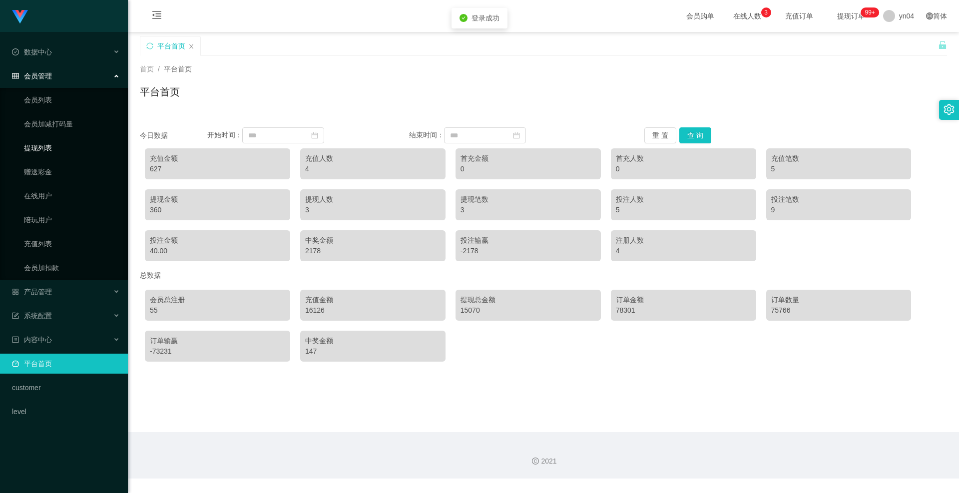
click at [53, 145] on link "提现列表" at bounding box center [72, 148] width 96 height 20
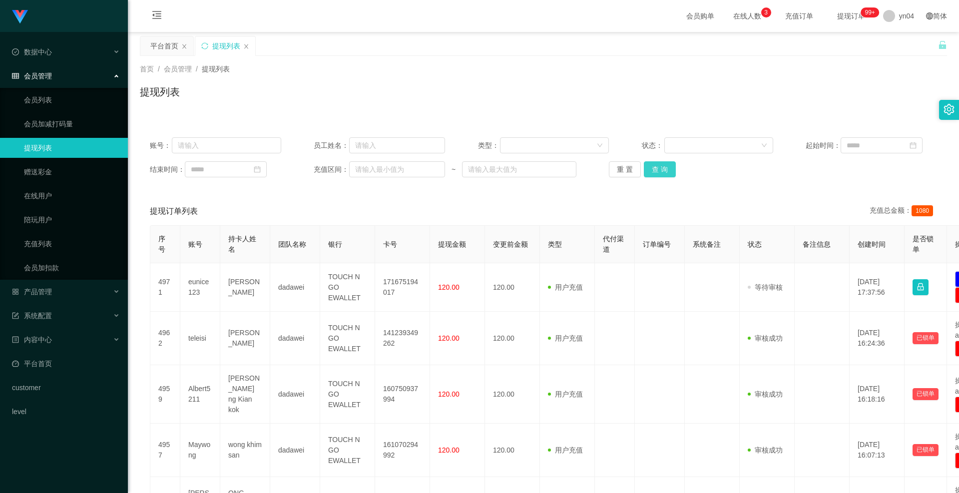
click at [663, 164] on button "查 询" at bounding box center [660, 169] width 32 height 16
click at [663, 164] on div "重 置 查 询" at bounding box center [674, 169] width 131 height 16
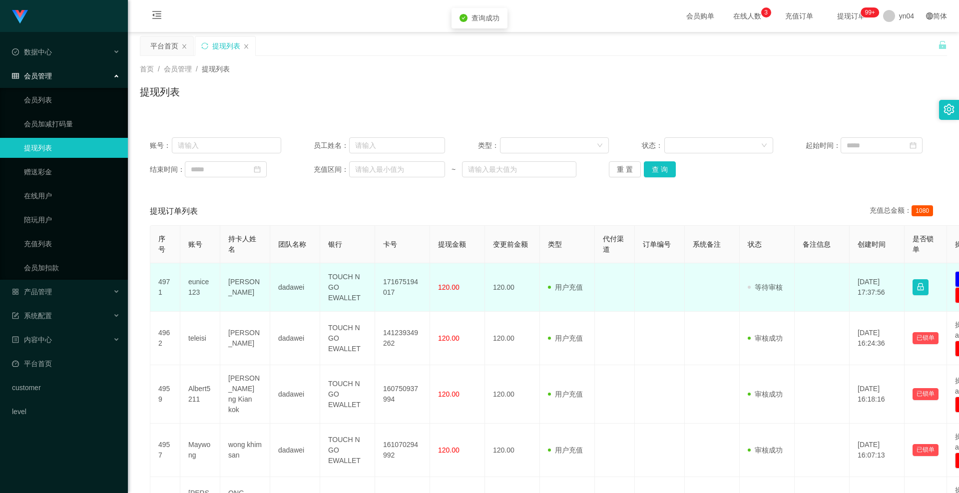
click at [191, 286] on td "eunice123" at bounding box center [200, 287] width 40 height 48
copy td "eunice123"
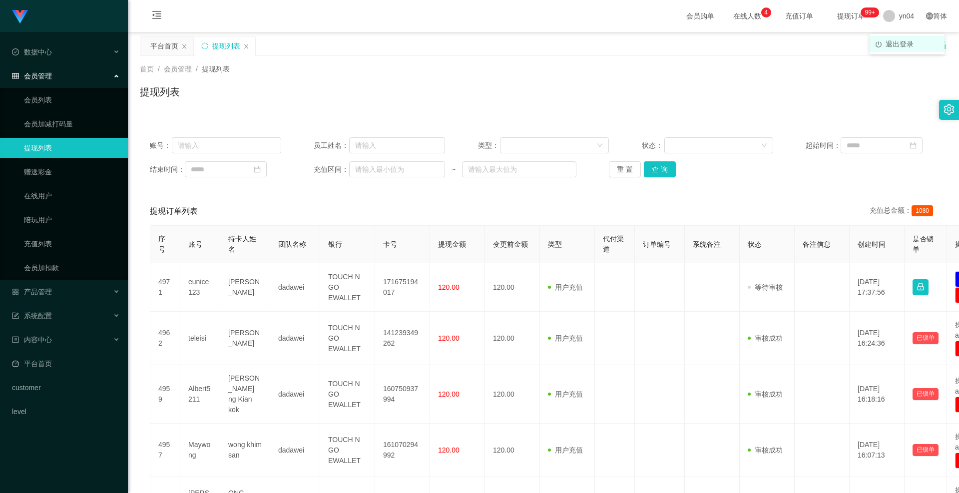
click at [892, 41] on span "退出登录" at bounding box center [900, 44] width 28 height 8
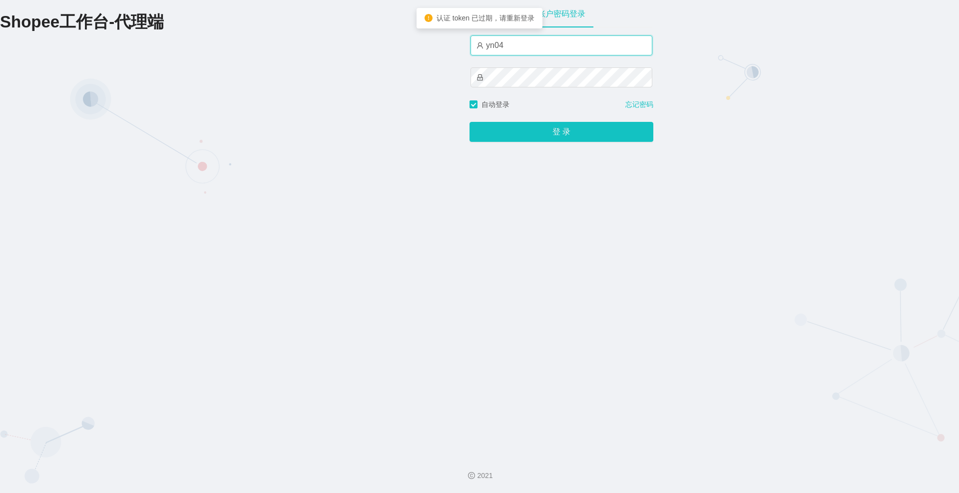
click at [530, 47] on input "yn04" at bounding box center [562, 45] width 182 height 20
type input "xjp808"
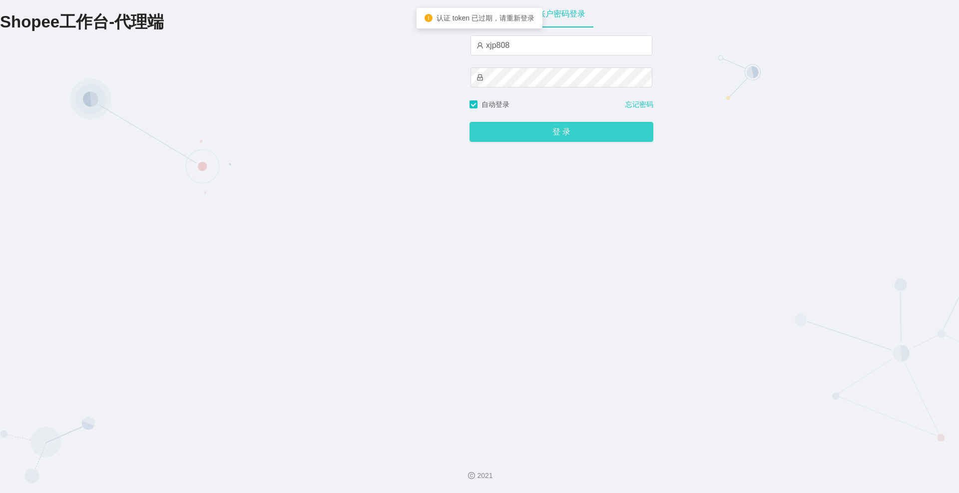
click at [545, 135] on button "登 录" at bounding box center [562, 132] width 184 height 20
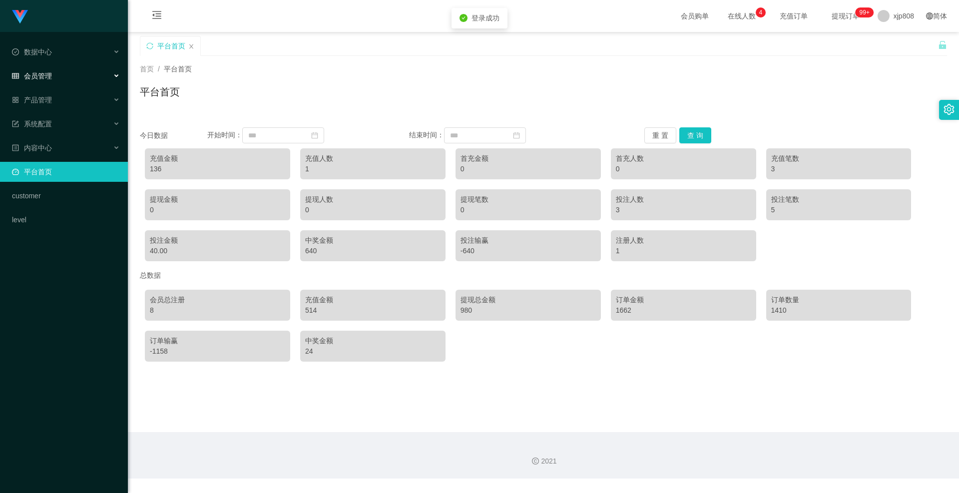
click at [65, 78] on div "会员管理" at bounding box center [64, 76] width 128 height 20
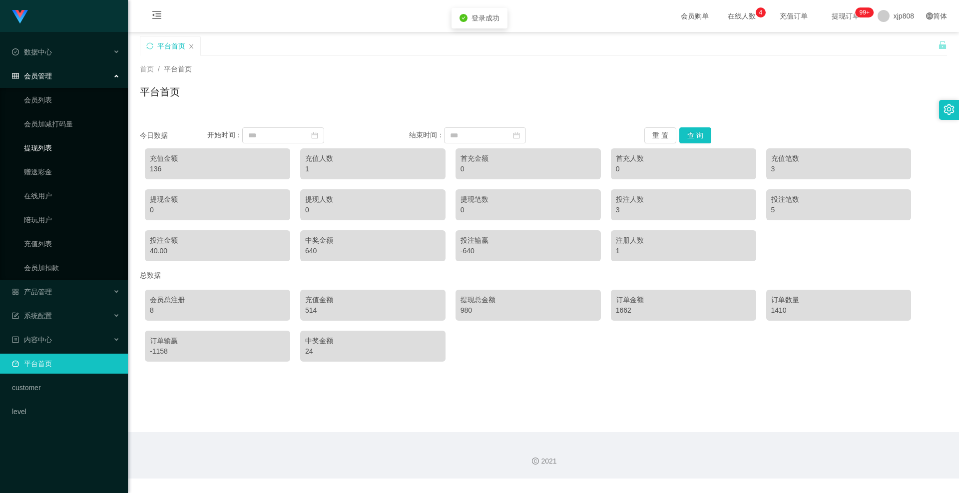
click at [55, 144] on link "提现列表" at bounding box center [72, 148] width 96 height 20
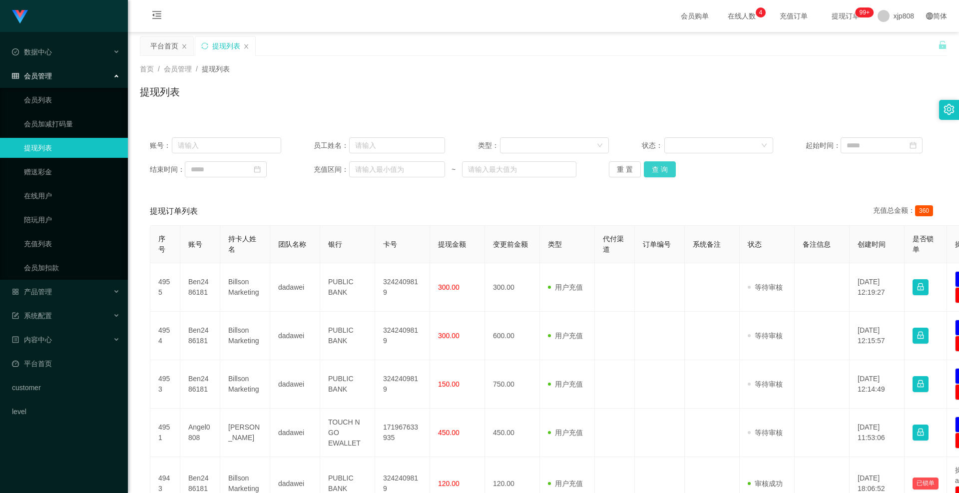
click at [666, 165] on button "查 询" at bounding box center [660, 169] width 32 height 16
click at [666, 165] on div "重 置 查 询" at bounding box center [674, 169] width 131 height 16
click at [666, 165] on button "查 询" at bounding box center [660, 169] width 32 height 16
click at [666, 165] on div "重 置 查 询" at bounding box center [674, 169] width 131 height 16
click at [665, 165] on button "查 询" at bounding box center [660, 169] width 32 height 16
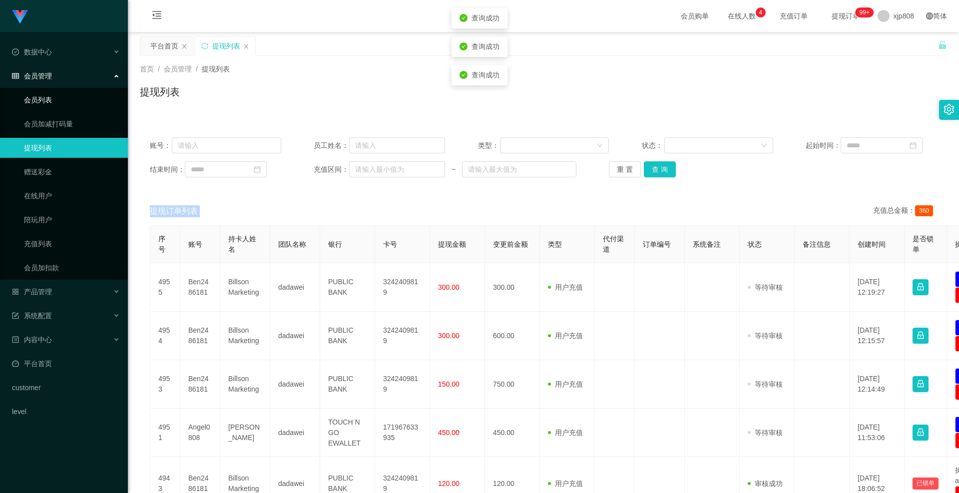
click at [58, 100] on link "会员列表" at bounding box center [72, 100] width 96 height 20
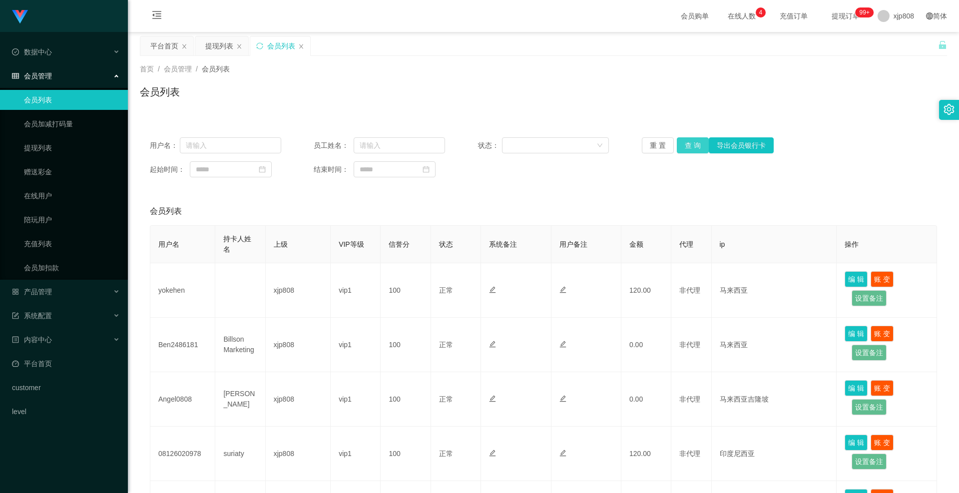
click at [690, 148] on button "查 询" at bounding box center [693, 145] width 32 height 16
click at [690, 148] on div "重 置 查 询 导出会员银行卡" at bounding box center [707, 145] width 131 height 16
click at [690, 148] on button "查 询" at bounding box center [693, 145] width 32 height 16
click at [687, 145] on button "查 询" at bounding box center [693, 145] width 32 height 16
click at [687, 145] on div "重 置 查 询 导出会员银行卡" at bounding box center [707, 145] width 131 height 16
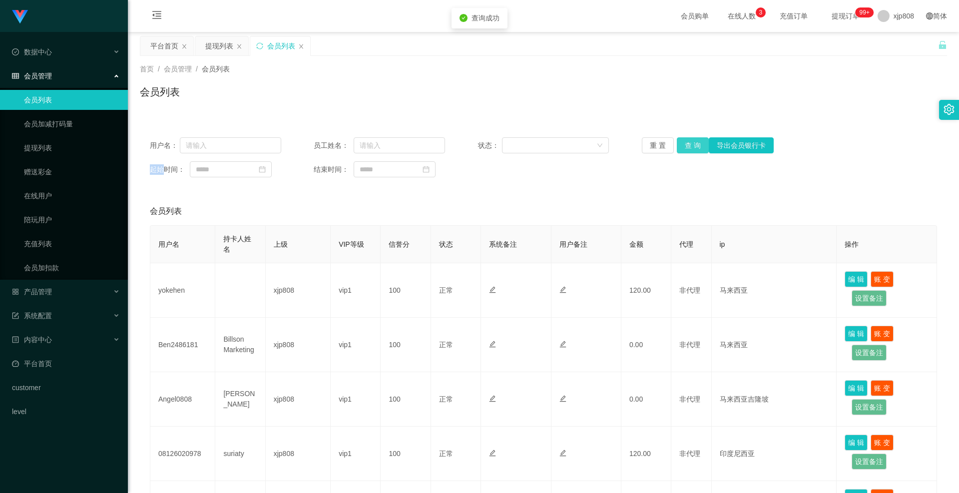
click at [687, 145] on button "查 询" at bounding box center [693, 145] width 32 height 16
click at [687, 145] on div "重 置 查 询 导出会员银行卡" at bounding box center [707, 145] width 131 height 16
click at [687, 145] on button "查 询" at bounding box center [693, 145] width 32 height 16
click at [687, 145] on div "重 置 查 询 导出会员银行卡" at bounding box center [707, 145] width 131 height 16
click at [687, 145] on button "查 询" at bounding box center [693, 145] width 32 height 16
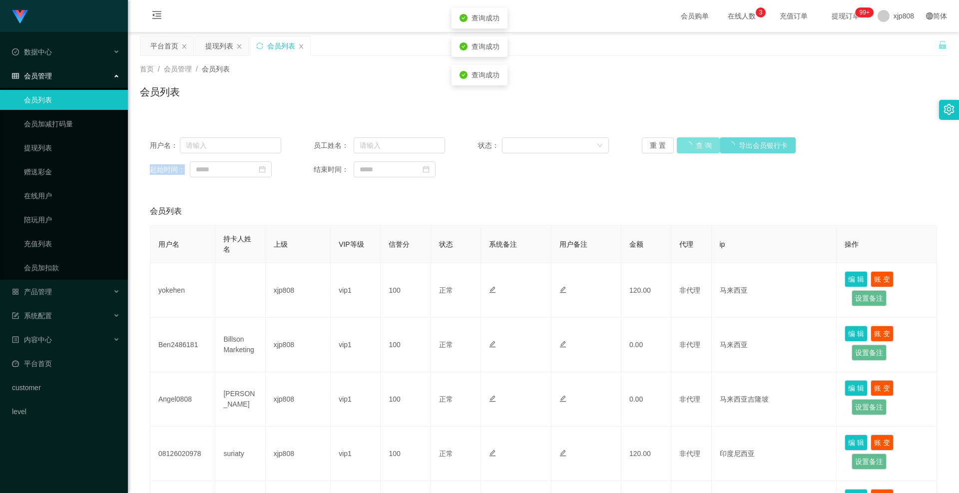
click at [687, 145] on div "重 置 查 询 导出会员银行卡" at bounding box center [707, 145] width 131 height 16
click at [687, 145] on button "查 询" at bounding box center [693, 145] width 32 height 16
click at [687, 145] on div "重 置 查 询 导出会员银行卡" at bounding box center [707, 145] width 131 height 16
click at [687, 145] on button "查 询" at bounding box center [693, 145] width 32 height 16
click at [687, 145] on div "重 置 查 询 导出会员银行卡" at bounding box center [707, 145] width 131 height 16
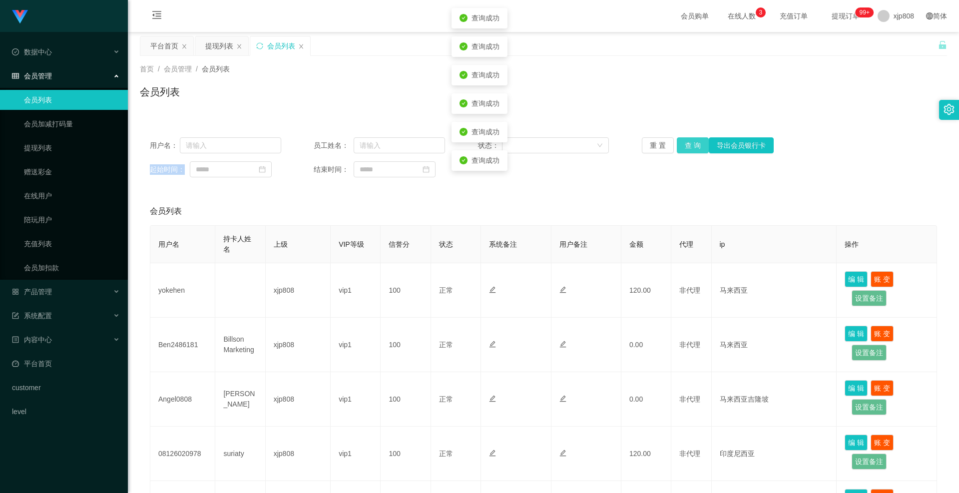
click at [687, 145] on button "查 询" at bounding box center [693, 145] width 32 height 16
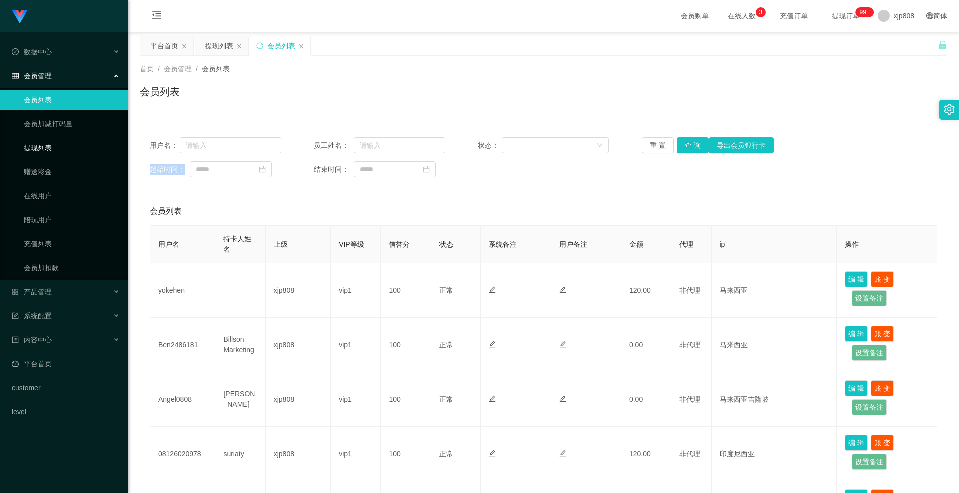
click at [67, 151] on link "提现列表" at bounding box center [72, 148] width 96 height 20
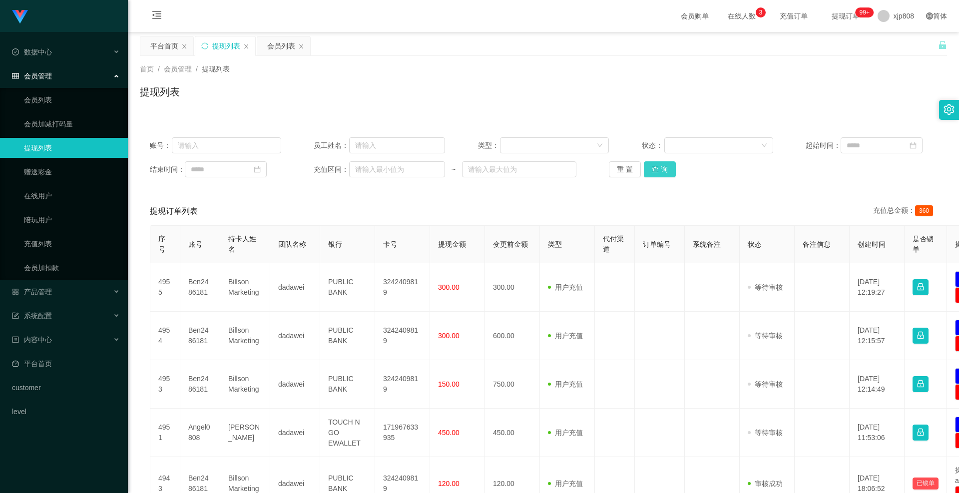
click at [655, 175] on button "查 询" at bounding box center [660, 169] width 32 height 16
click at [655, 175] on div "重 置 查 询" at bounding box center [674, 169] width 131 height 16
click at [655, 175] on button "查 询" at bounding box center [660, 169] width 32 height 16
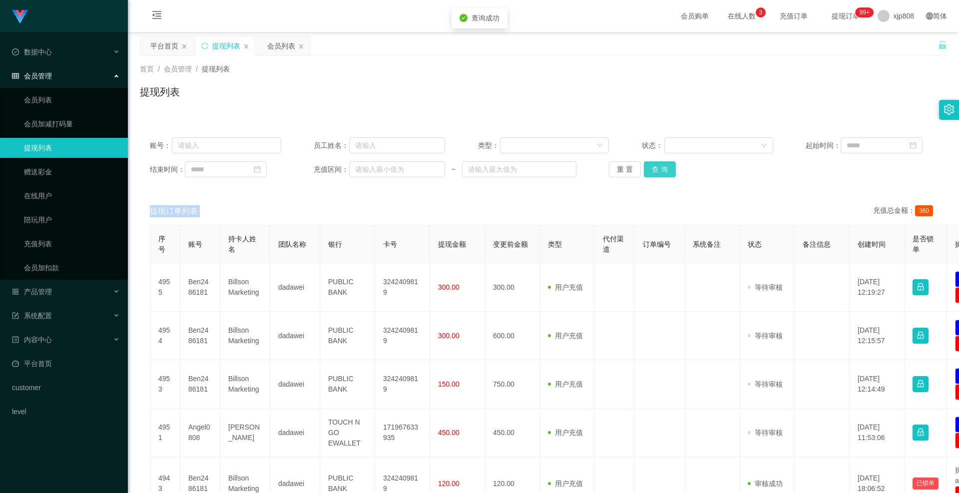
click at [655, 175] on div "重 置 查 询" at bounding box center [674, 169] width 131 height 16
click at [655, 175] on button "查 询" at bounding box center [660, 169] width 32 height 16
click at [42, 97] on link "会员列表" at bounding box center [72, 100] width 96 height 20
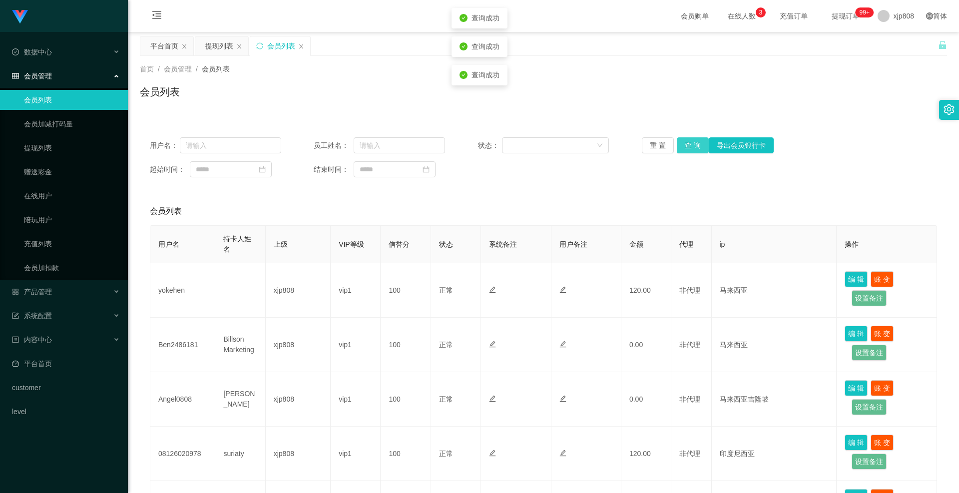
click at [693, 148] on button "查 询" at bounding box center [693, 145] width 32 height 16
click at [693, 148] on div "重 置 查 询 导出会员银行卡" at bounding box center [707, 145] width 131 height 16
click at [693, 148] on button "查 询" at bounding box center [693, 145] width 32 height 16
click at [693, 148] on div "重 置 查 询 导出会员银行卡" at bounding box center [707, 145] width 131 height 16
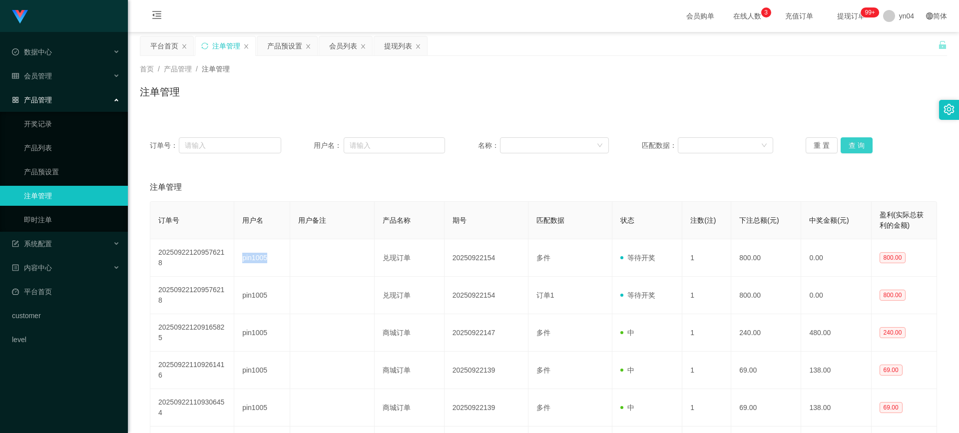
click at [856, 142] on button "查 询" at bounding box center [857, 145] width 32 height 16
click at [856, 142] on div "重 置 查 询" at bounding box center [871, 145] width 131 height 16
click at [856, 142] on button "查 询" at bounding box center [857, 145] width 32 height 16
click at [59, 76] on div "会员管理" at bounding box center [64, 76] width 128 height 20
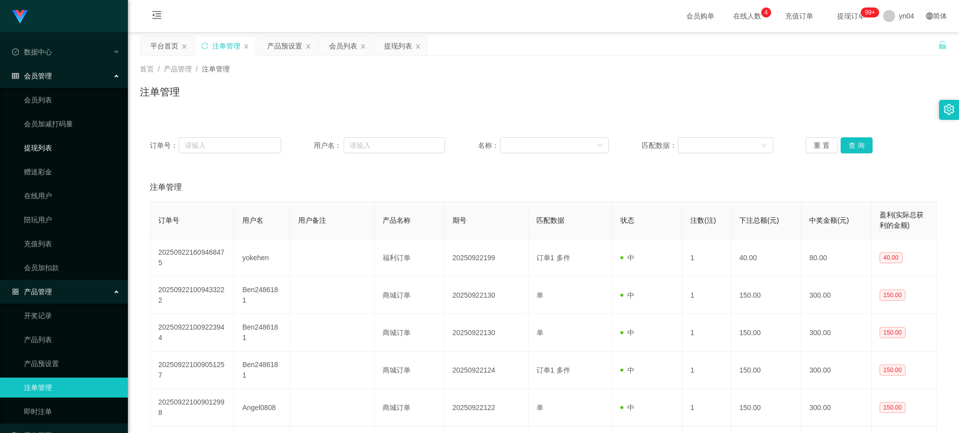
click at [65, 151] on link "提现列表" at bounding box center [72, 148] width 96 height 20
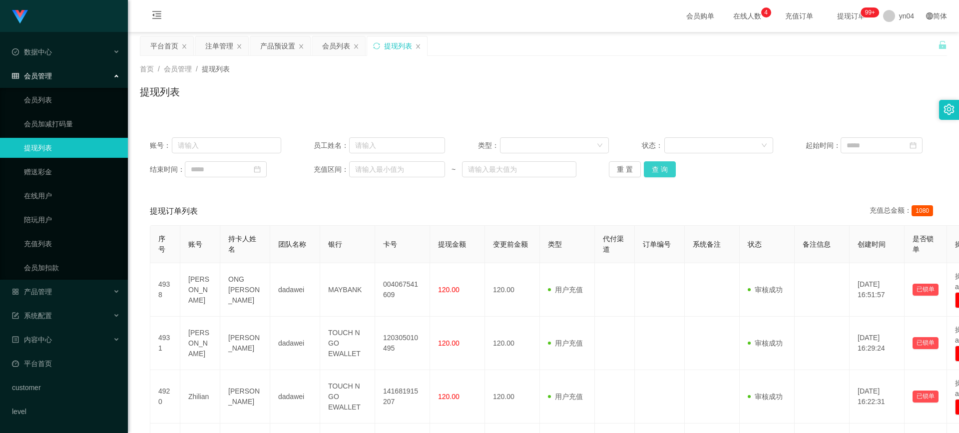
click at [665, 170] on button "查 询" at bounding box center [660, 169] width 32 height 16
click at [665, 170] on div "重 置 查 询" at bounding box center [674, 169] width 131 height 16
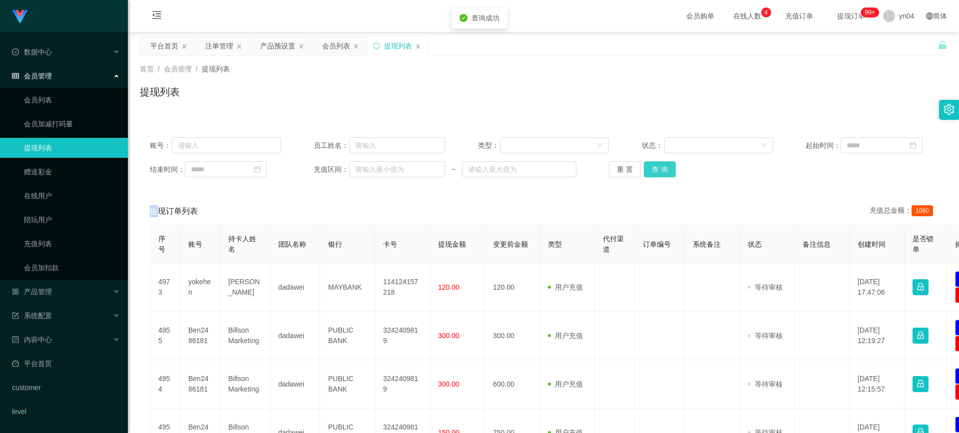
click at [665, 170] on button "查 询" at bounding box center [660, 169] width 32 height 16
click at [665, 170] on div "重 置 查 询" at bounding box center [674, 169] width 131 height 16
click at [665, 170] on button "查 询" at bounding box center [665, 169] width 43 height 16
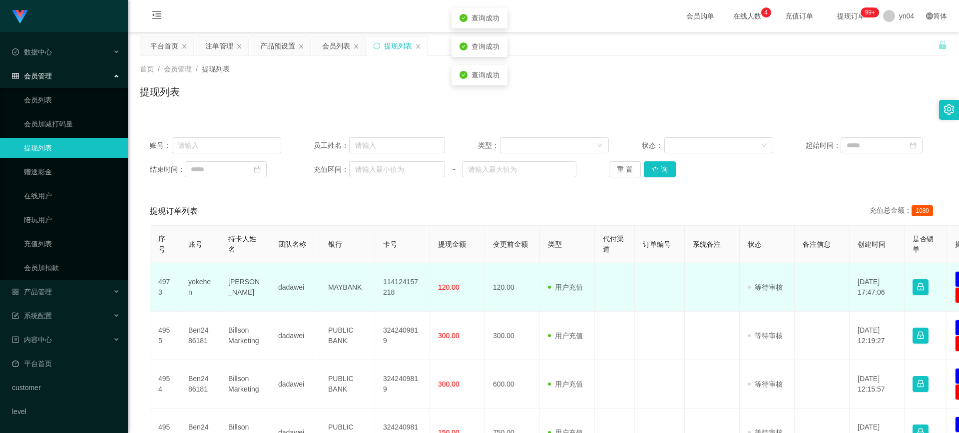
click at [202, 283] on td "yokehen" at bounding box center [200, 287] width 40 height 48
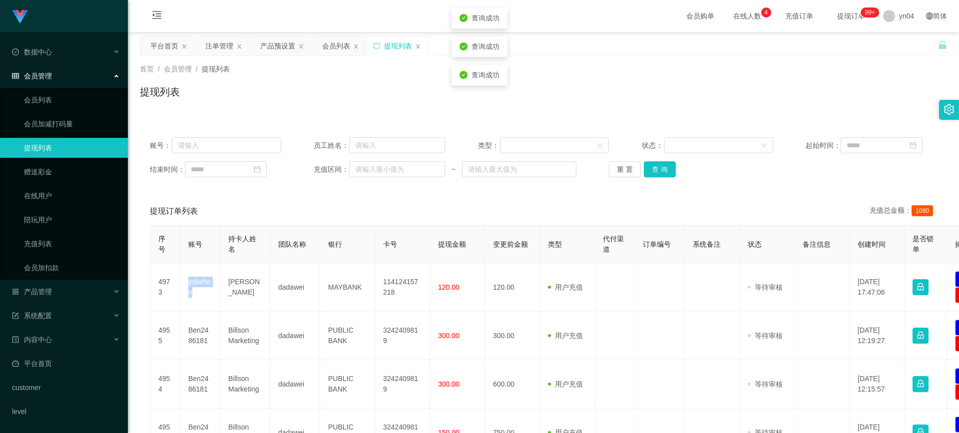
copy td "yokehen"
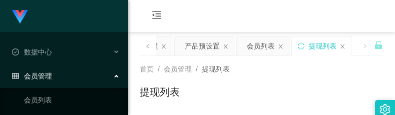
click at [244, 7] on div "会员购单 在线人数 0 1 2 3 4 5 6 7 8 9 0 1 2 3 4 5 6 7 8 9 0 1 2 3 4 5 6 7 8 9 充值订单 提现订单…" at bounding box center [261, 16] width 267 height 32
